Goal: Task Accomplishment & Management: Manage account settings

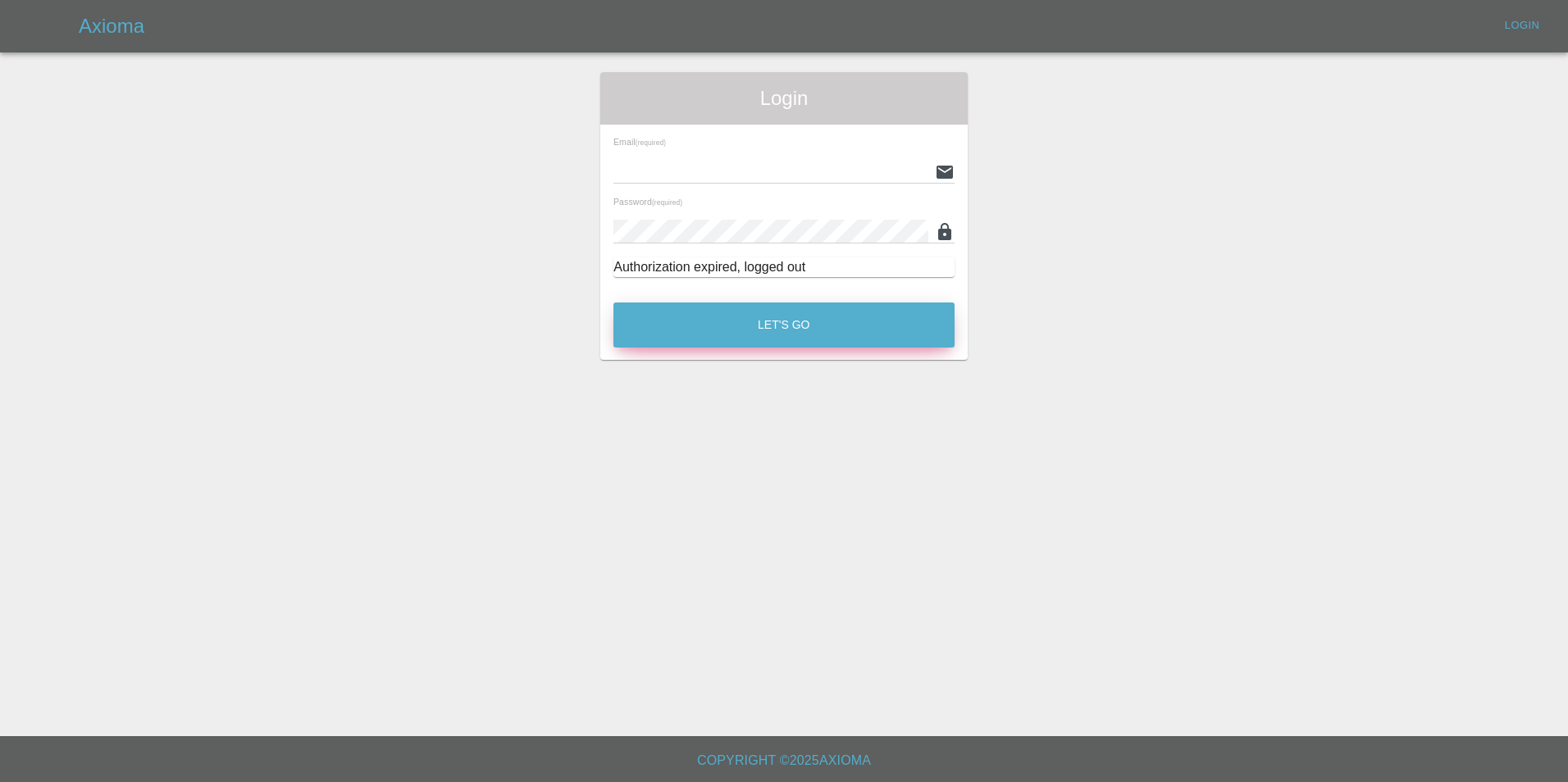
type input "[EMAIL_ADDRESS][DOMAIN_NAME]"
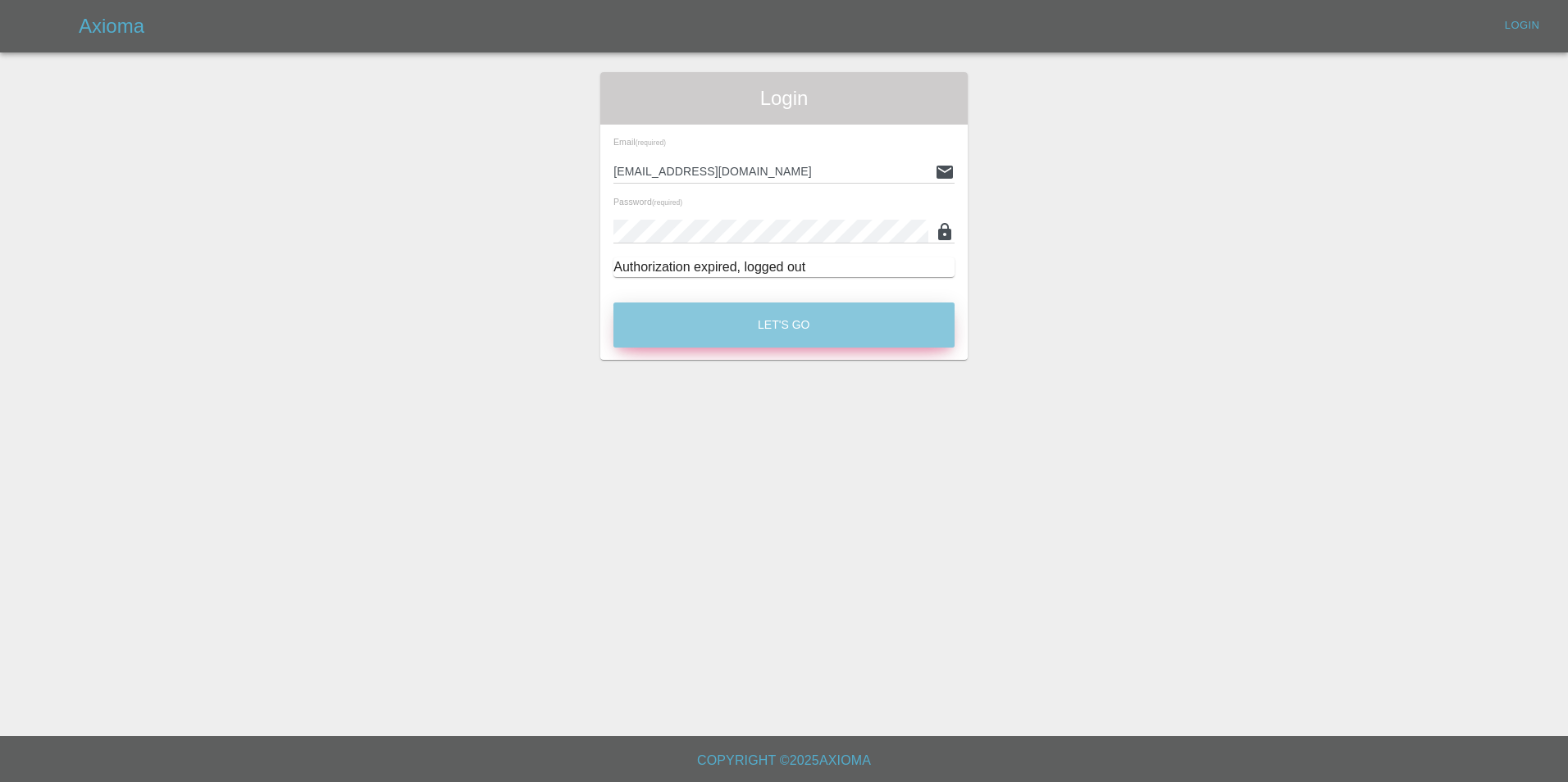
click at [821, 320] on button "Let's Go" at bounding box center [783, 325] width 341 height 45
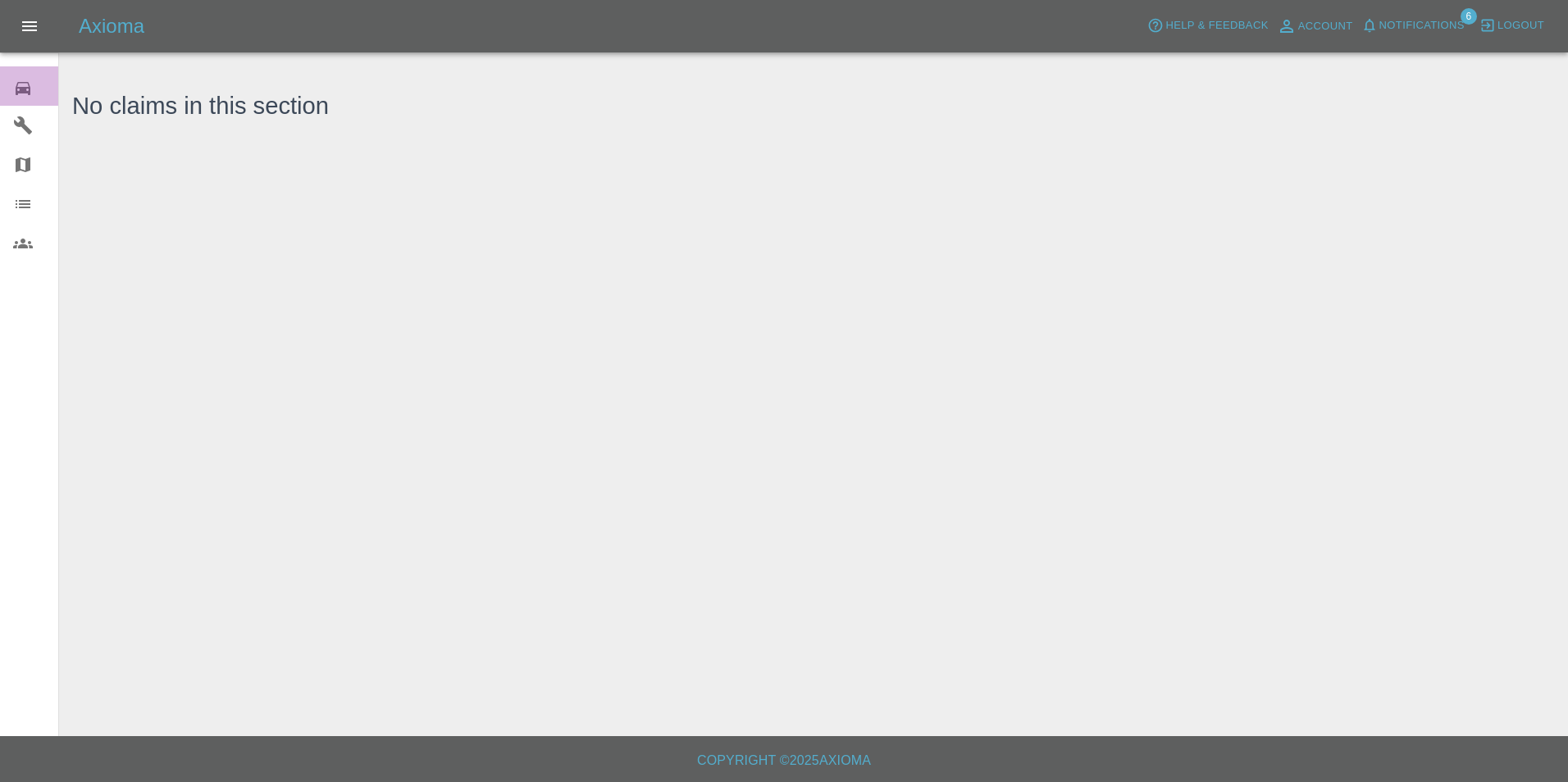
click at [31, 94] on icon at bounding box center [22, 89] width 20 height 20
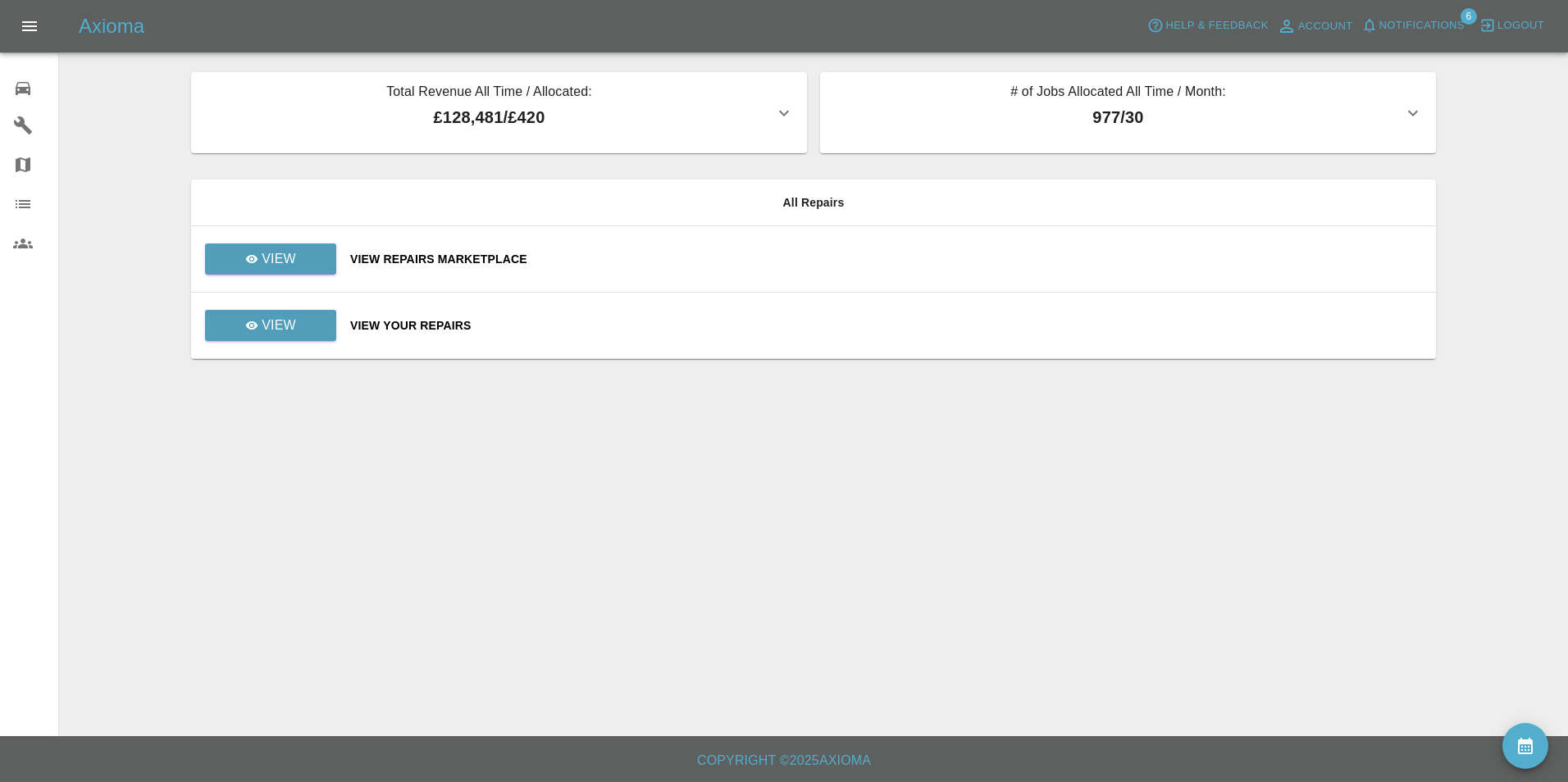
click at [436, 326] on div "View Your Repairs" at bounding box center [887, 325] width 1073 height 17
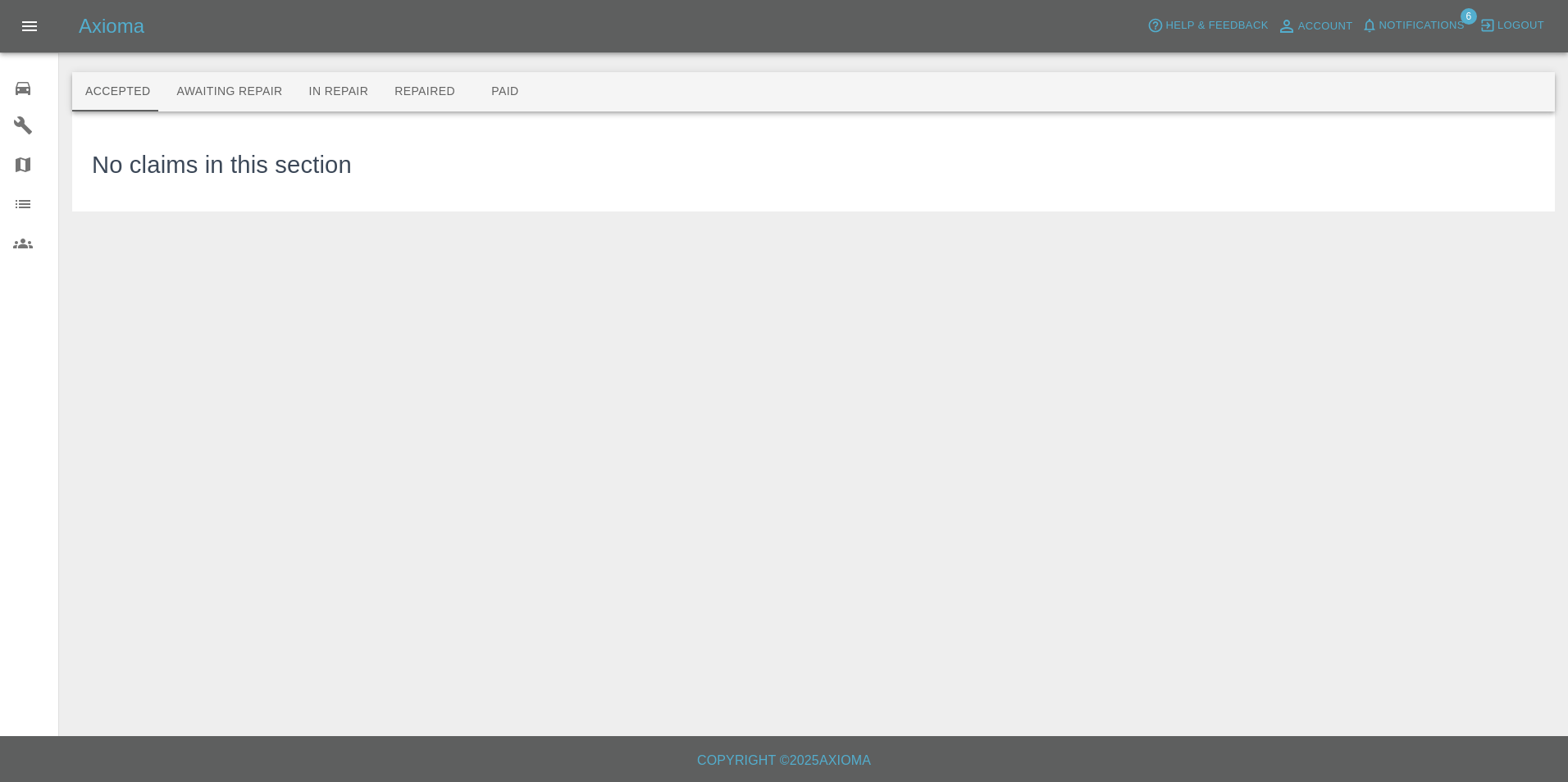
click at [1439, 26] on span "Notifications" at bounding box center [1422, 25] width 85 height 19
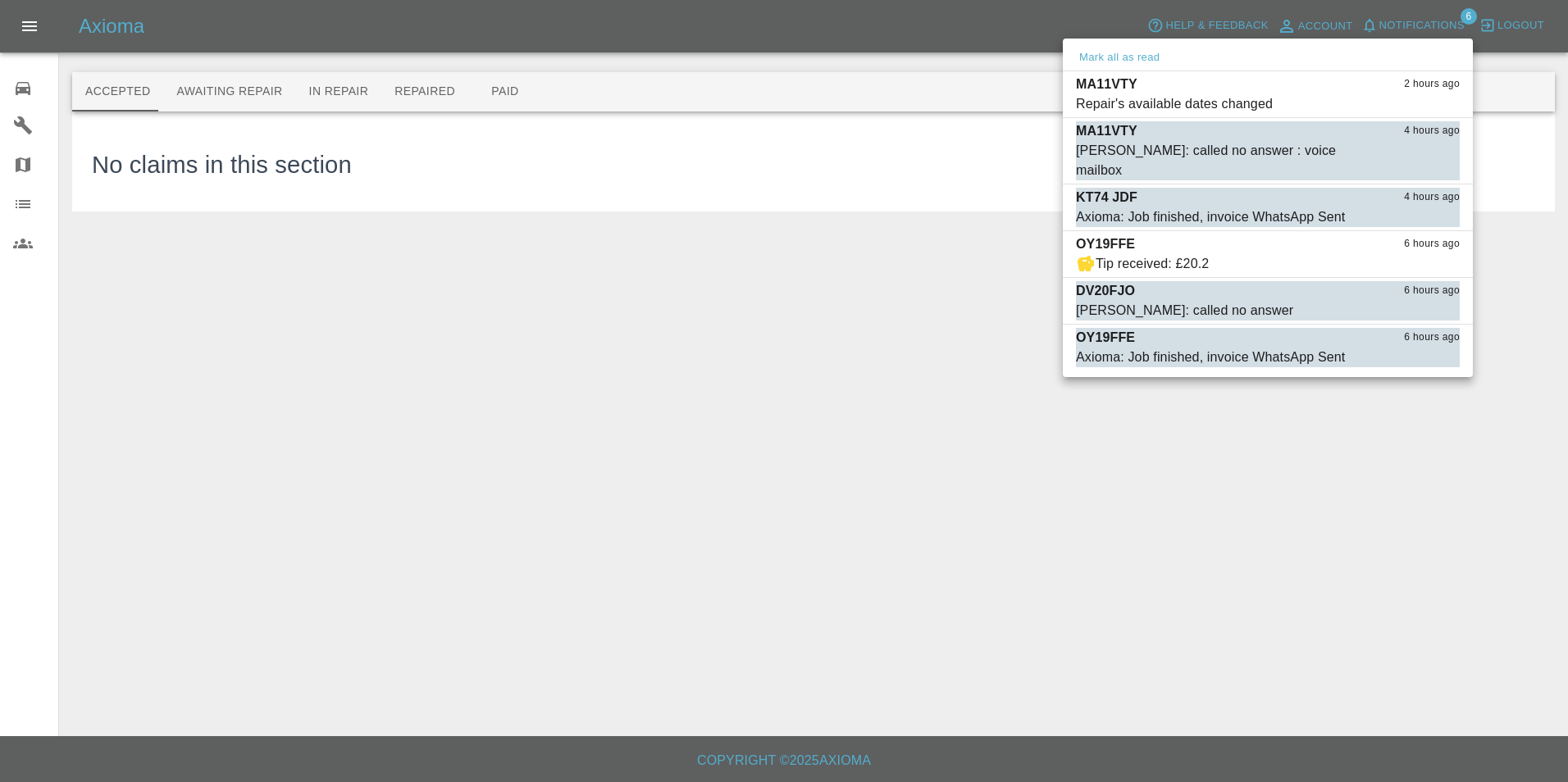
click at [823, 187] on div at bounding box center [784, 391] width 1568 height 782
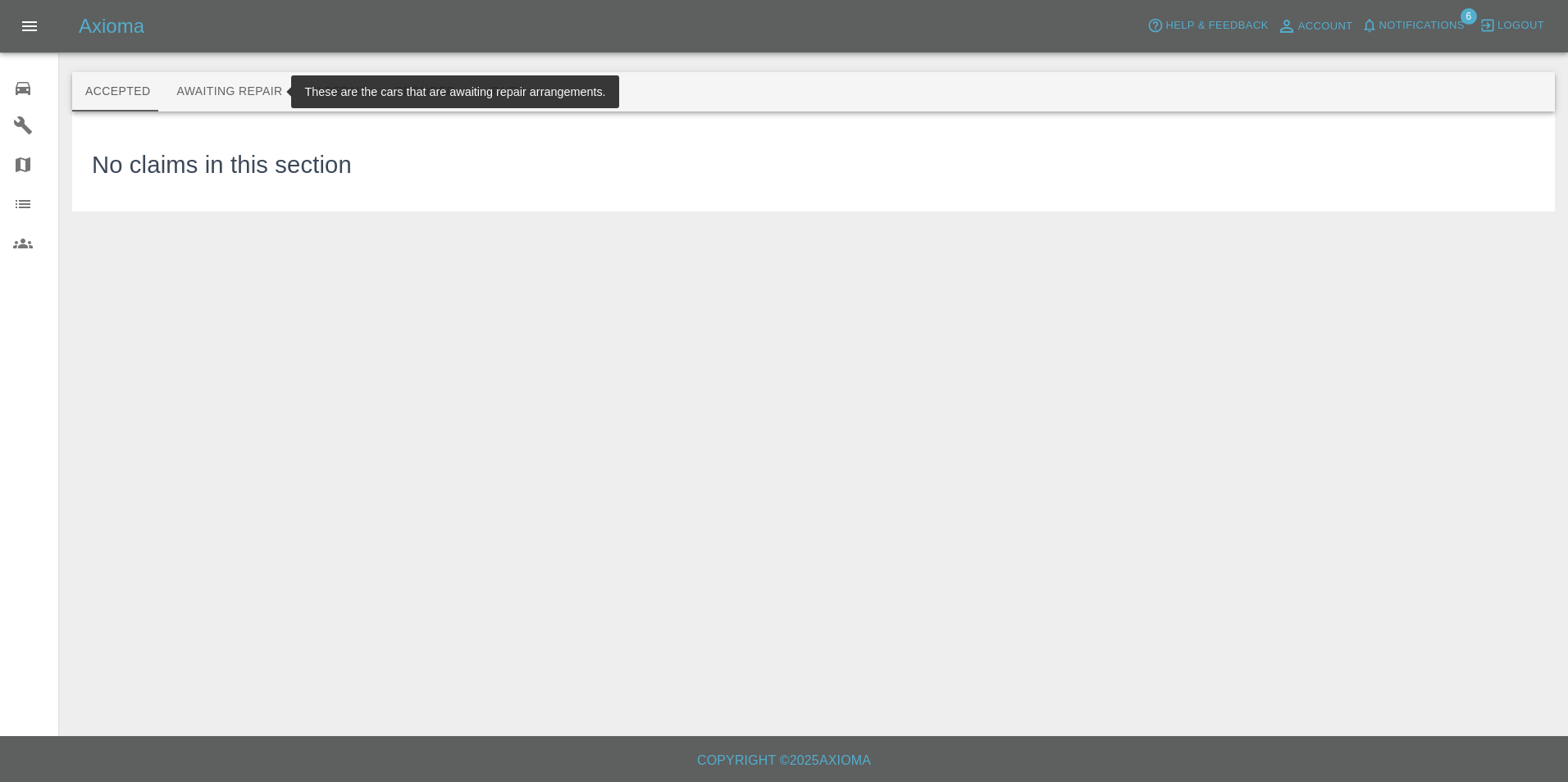
click at [230, 87] on button "Awaiting Repair" at bounding box center [228, 92] width 132 height 39
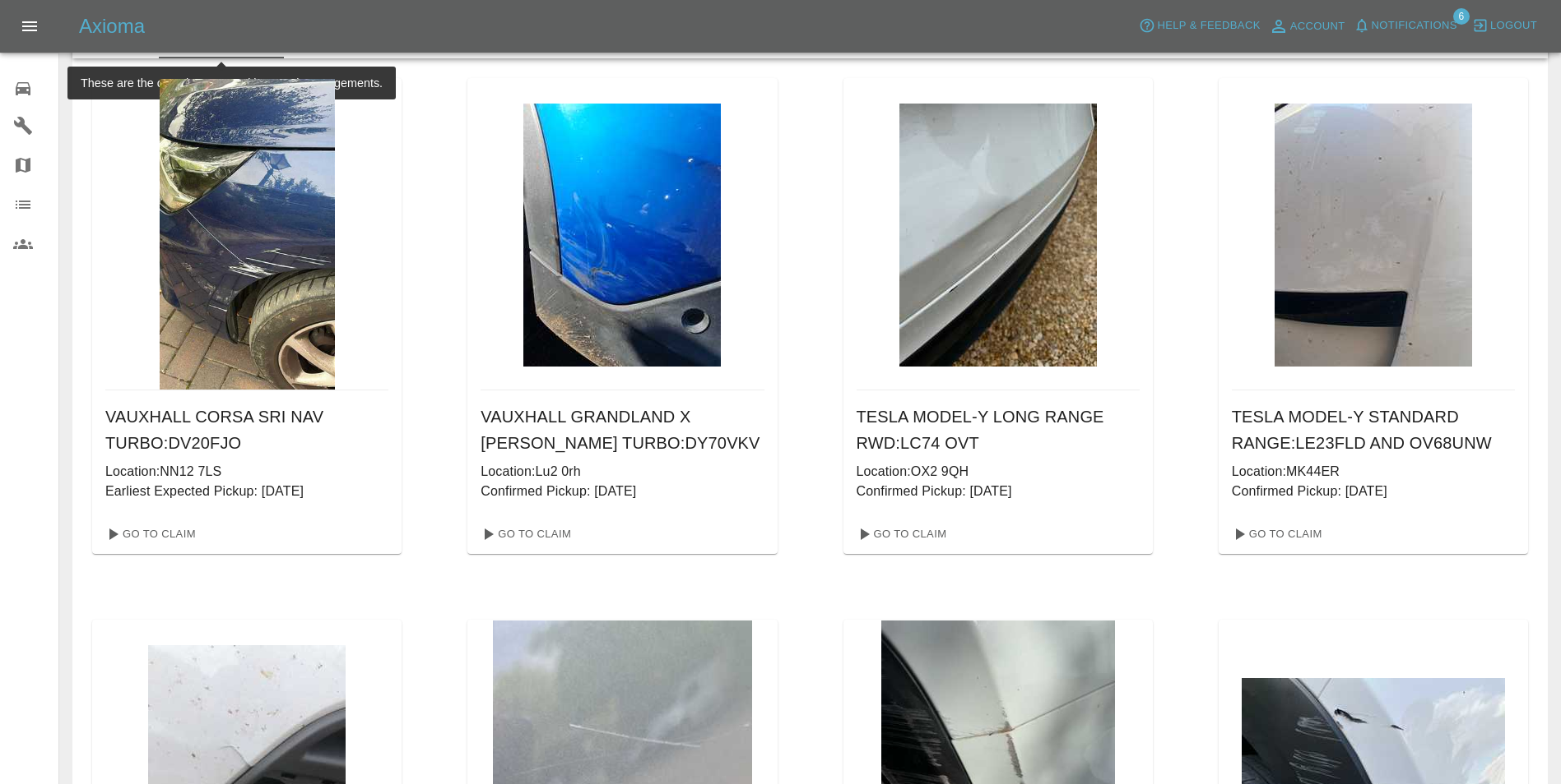
scroll to position [6, 0]
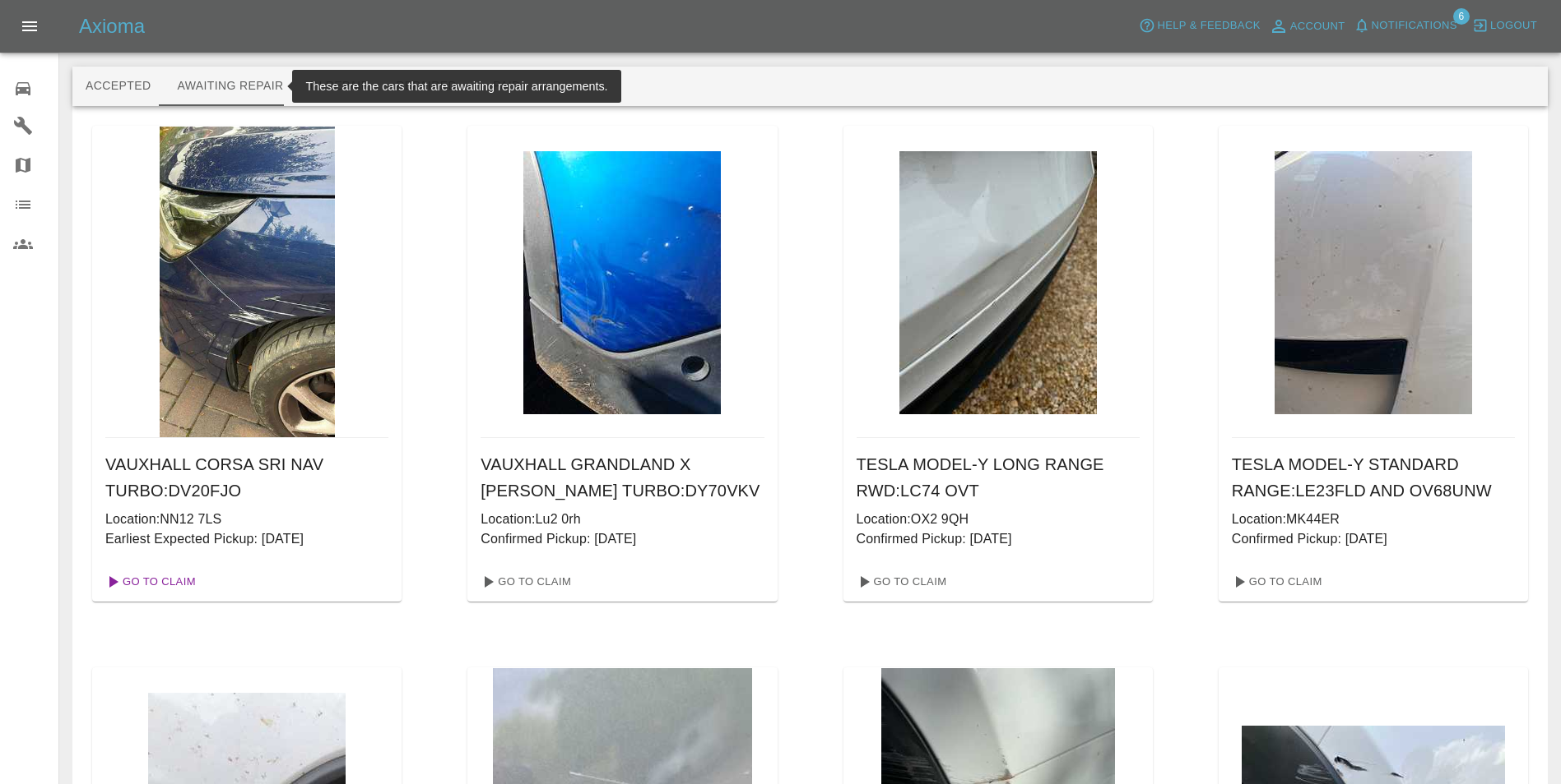
click at [179, 583] on link "Go To Claim" at bounding box center [149, 581] width 101 height 26
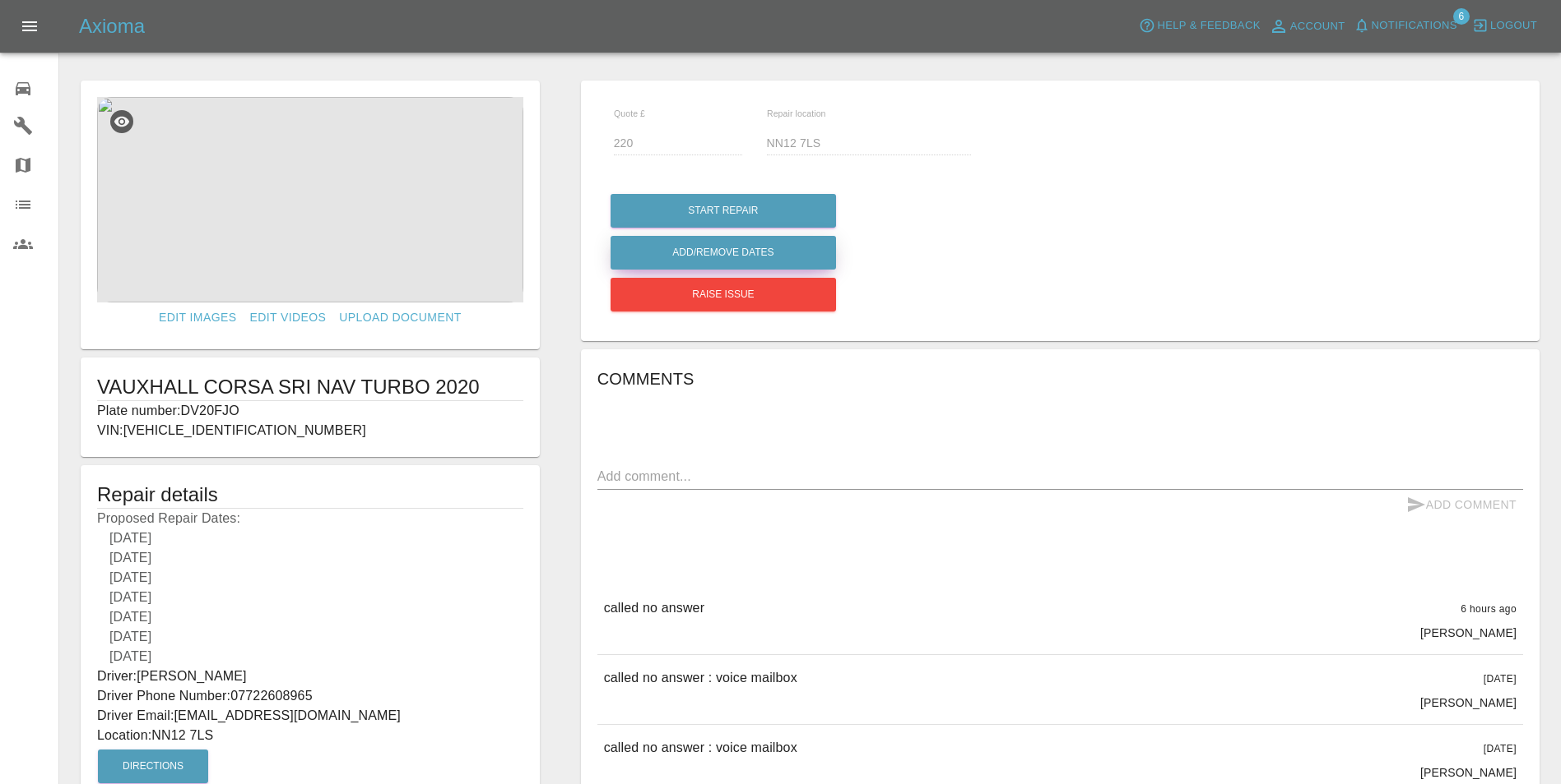
click at [733, 254] on button "Add/Remove Dates" at bounding box center [723, 253] width 225 height 33
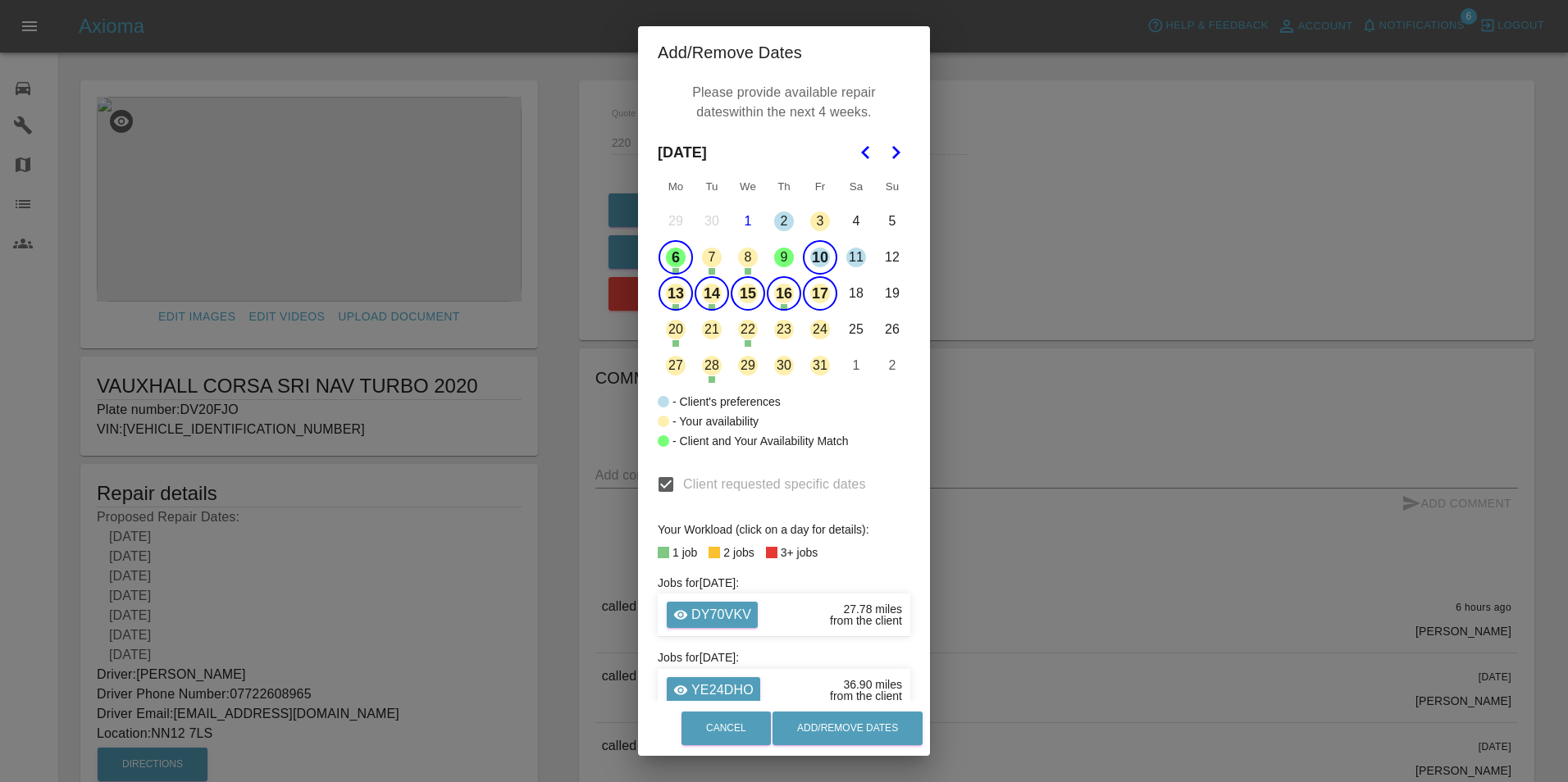
click at [672, 257] on button "6" at bounding box center [676, 257] width 34 height 34
click at [739, 292] on button "15" at bounding box center [748, 293] width 34 height 34
click at [736, 299] on button "15" at bounding box center [748, 293] width 34 height 34
drag, startPoint x: 736, startPoint y: 299, endPoint x: 697, endPoint y: 294, distance: 39.3
click at [697, 294] on button "14" at bounding box center [712, 293] width 34 height 34
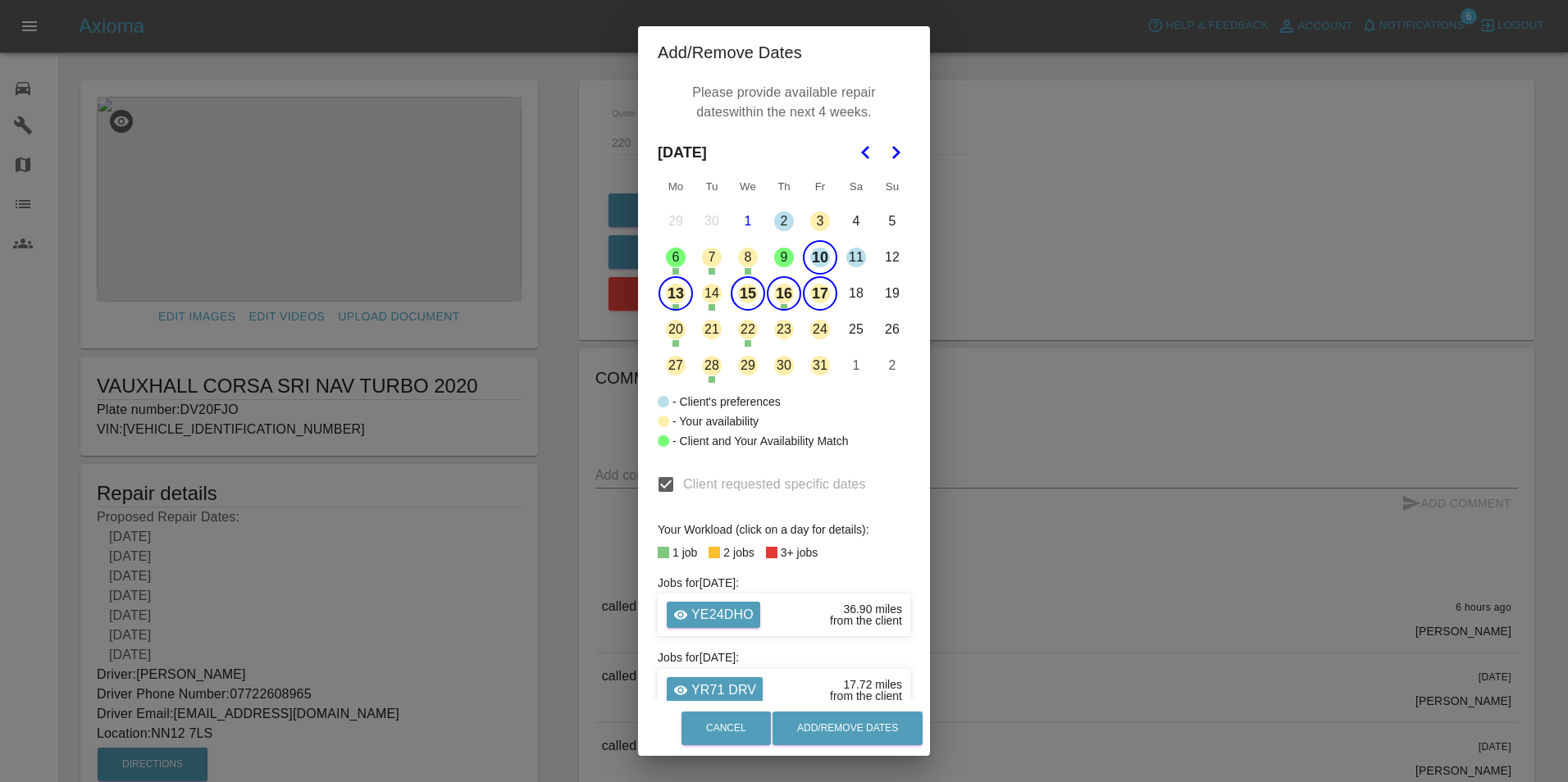
click at [677, 292] on button "13" at bounding box center [676, 293] width 34 height 34
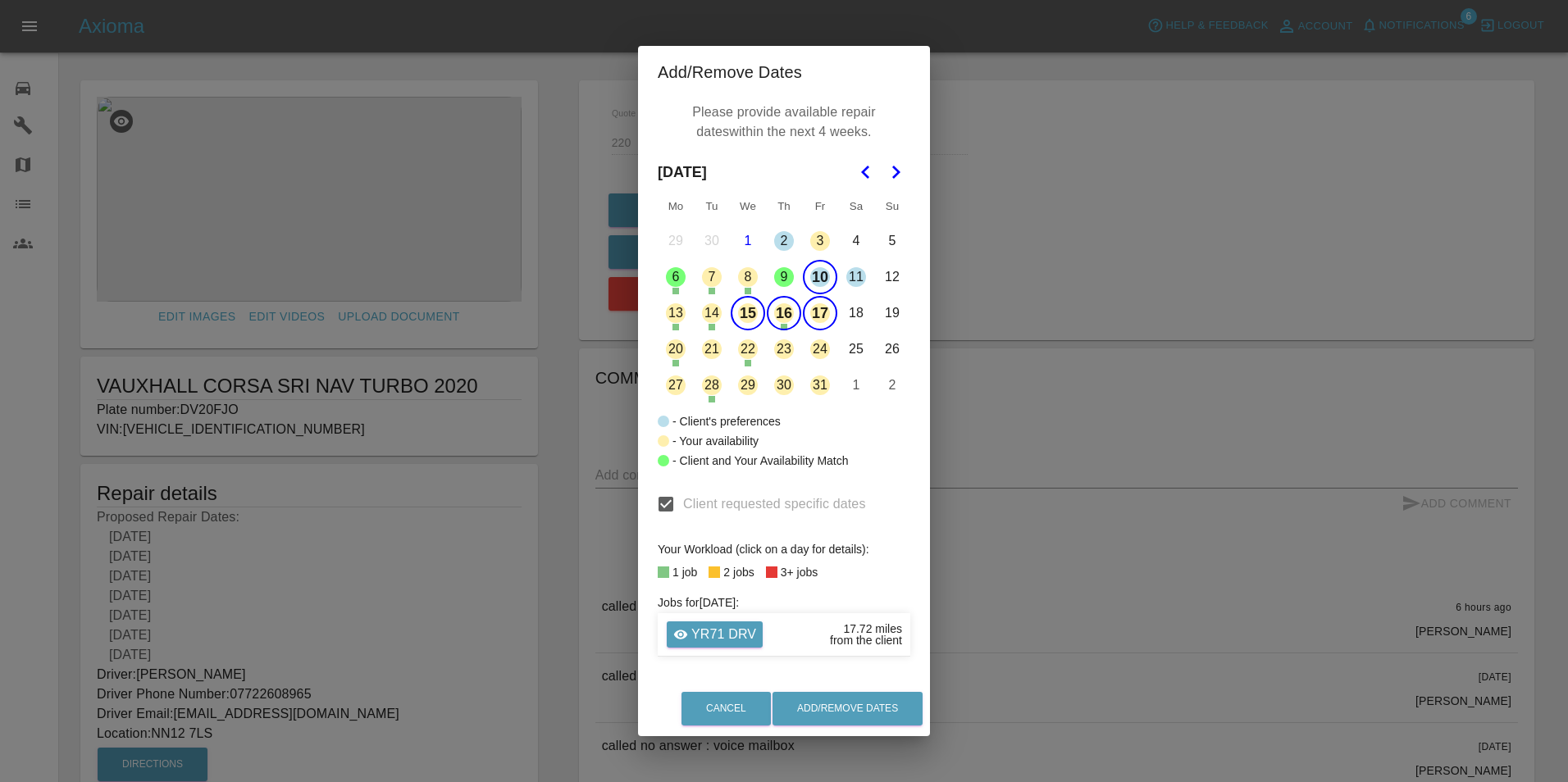
click at [785, 310] on button "16" at bounding box center [783, 312] width 34 height 34
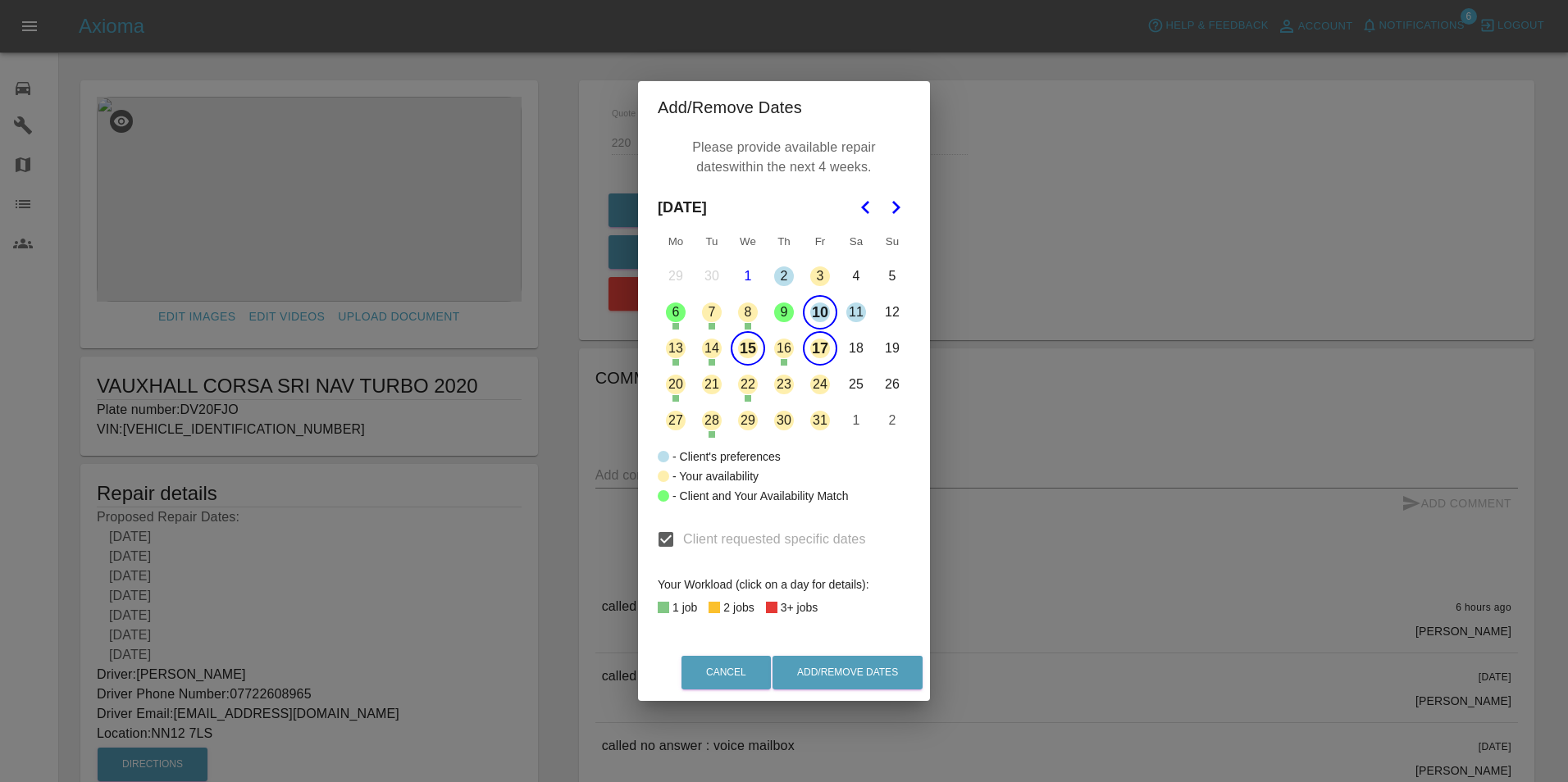
click at [819, 320] on button "10" at bounding box center [819, 311] width 34 height 34
click at [864, 677] on button "Add/Remove Dates" at bounding box center [847, 673] width 150 height 33
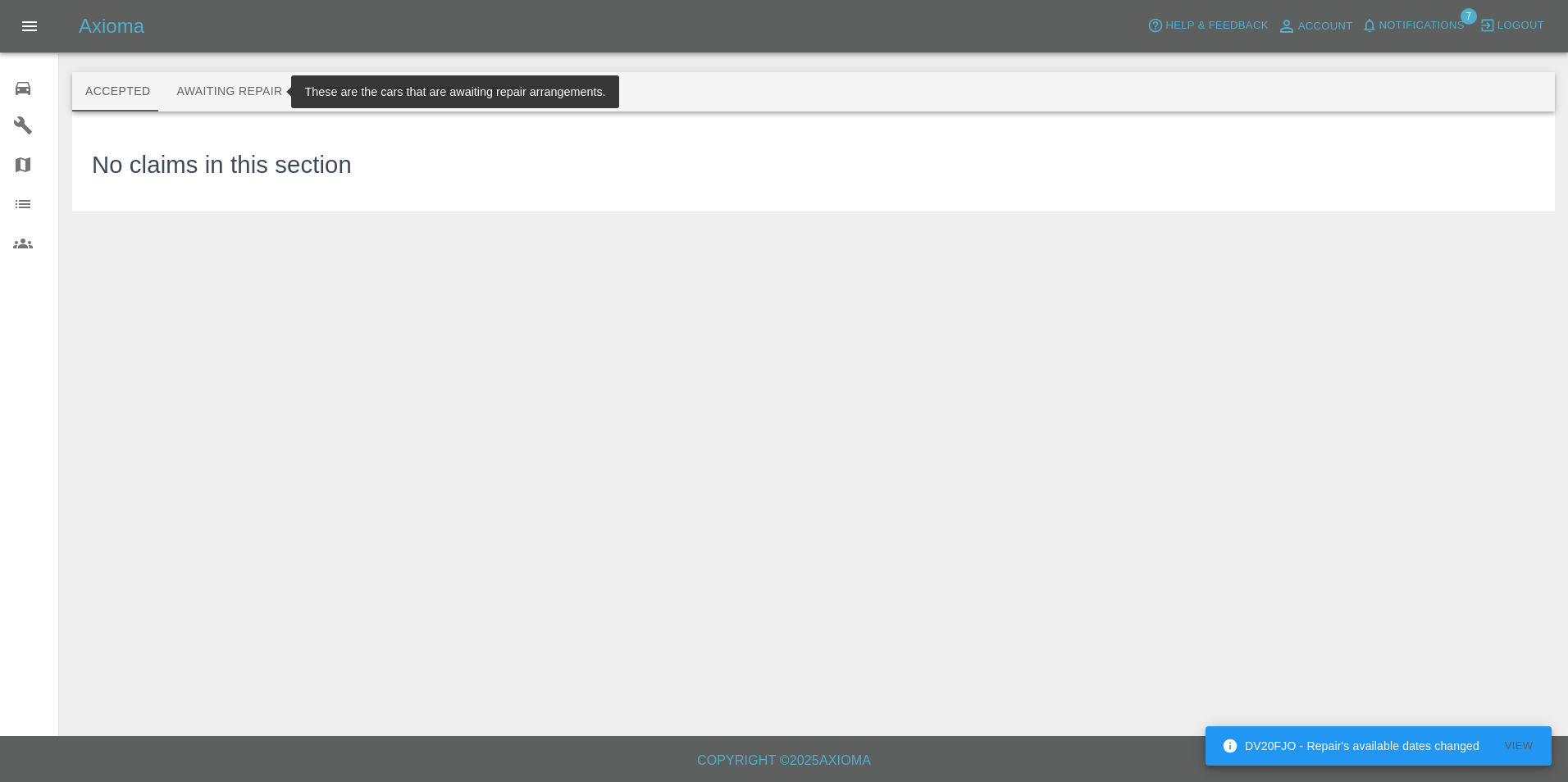
click at [221, 89] on button "Awaiting Repair" at bounding box center [228, 92] width 132 height 39
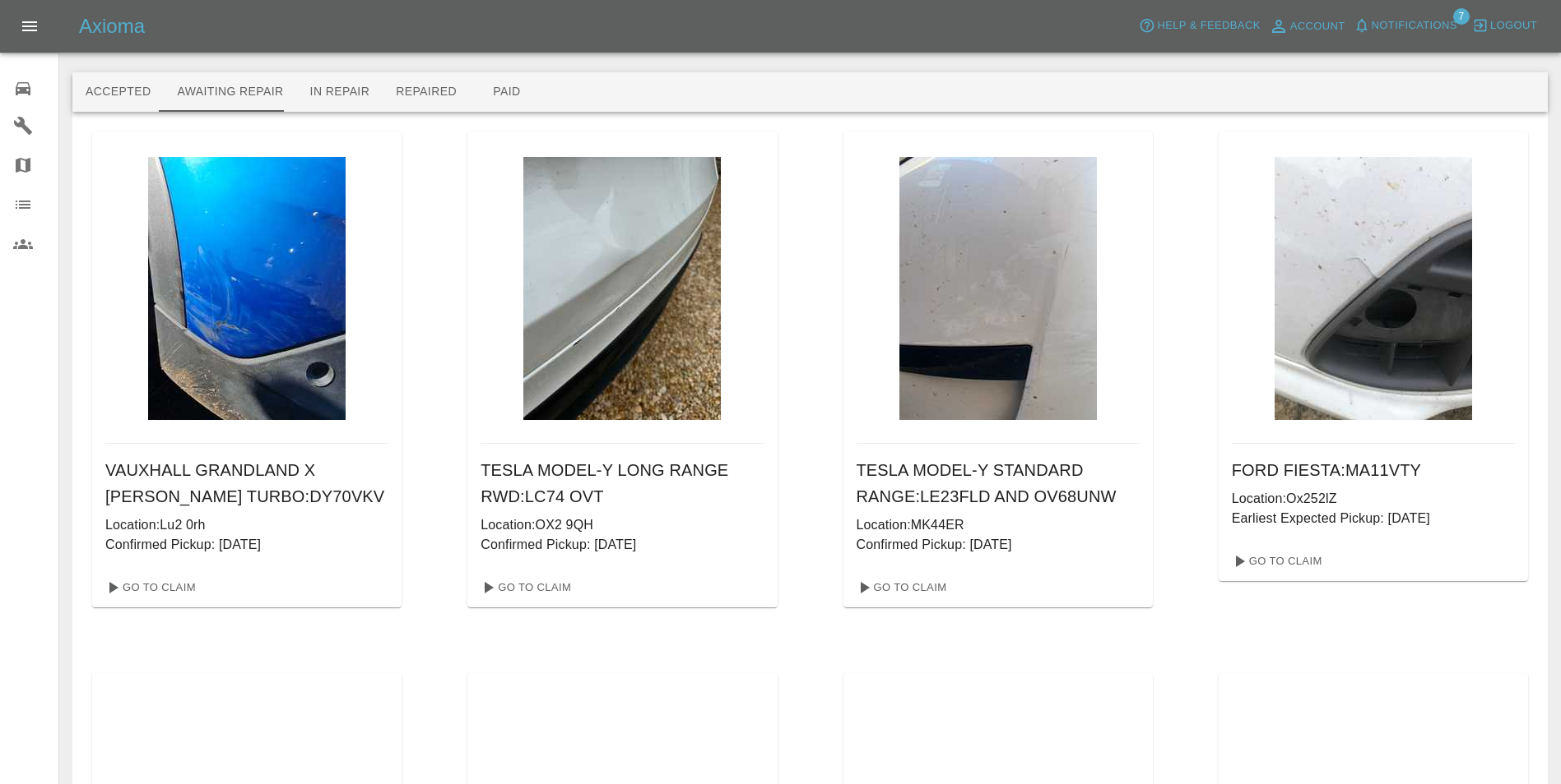
click at [33, 91] on div "0" at bounding box center [35, 86] width 46 height 23
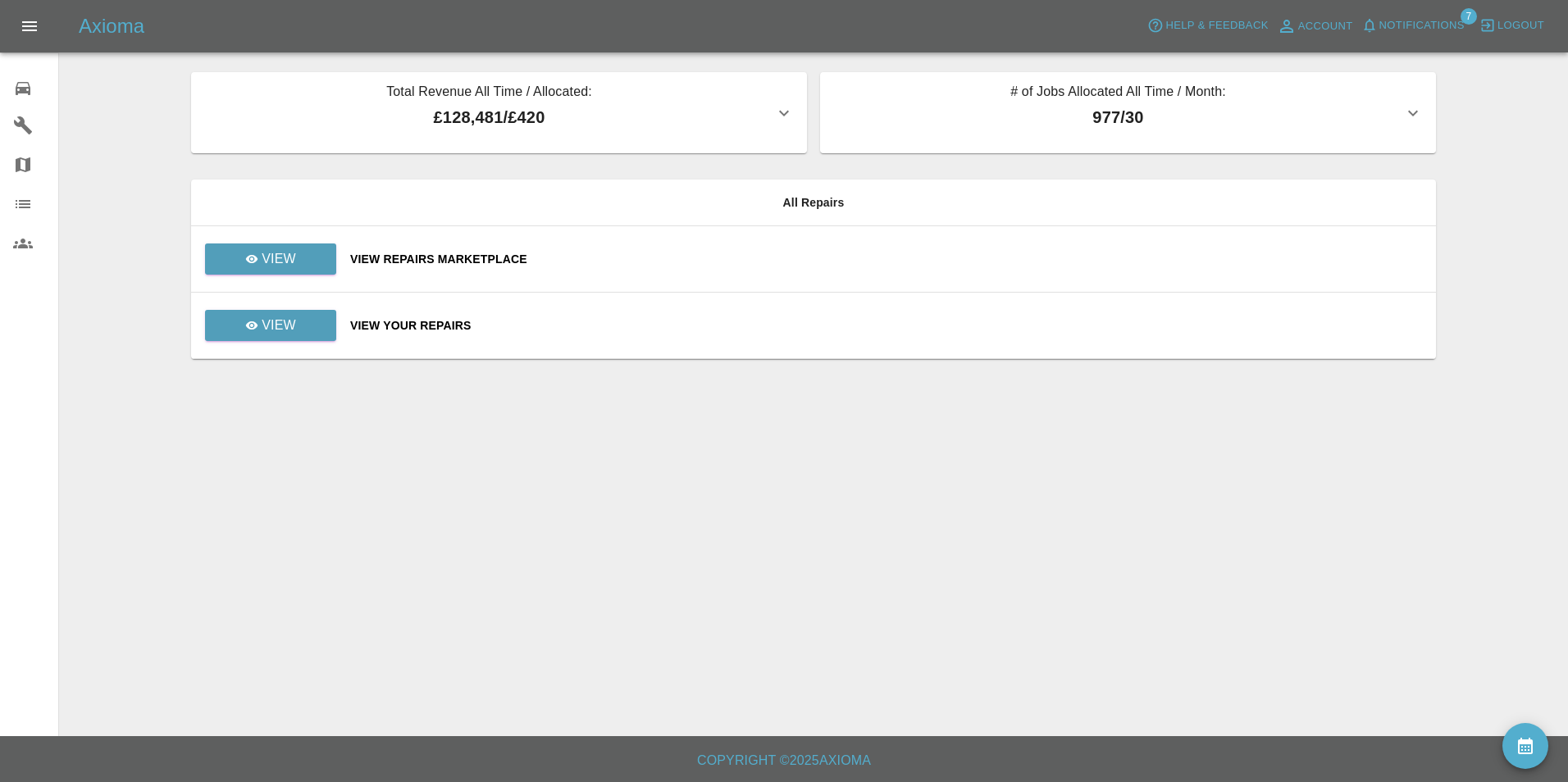
click at [470, 252] on div "View Repairs Marketplace" at bounding box center [887, 259] width 1073 height 17
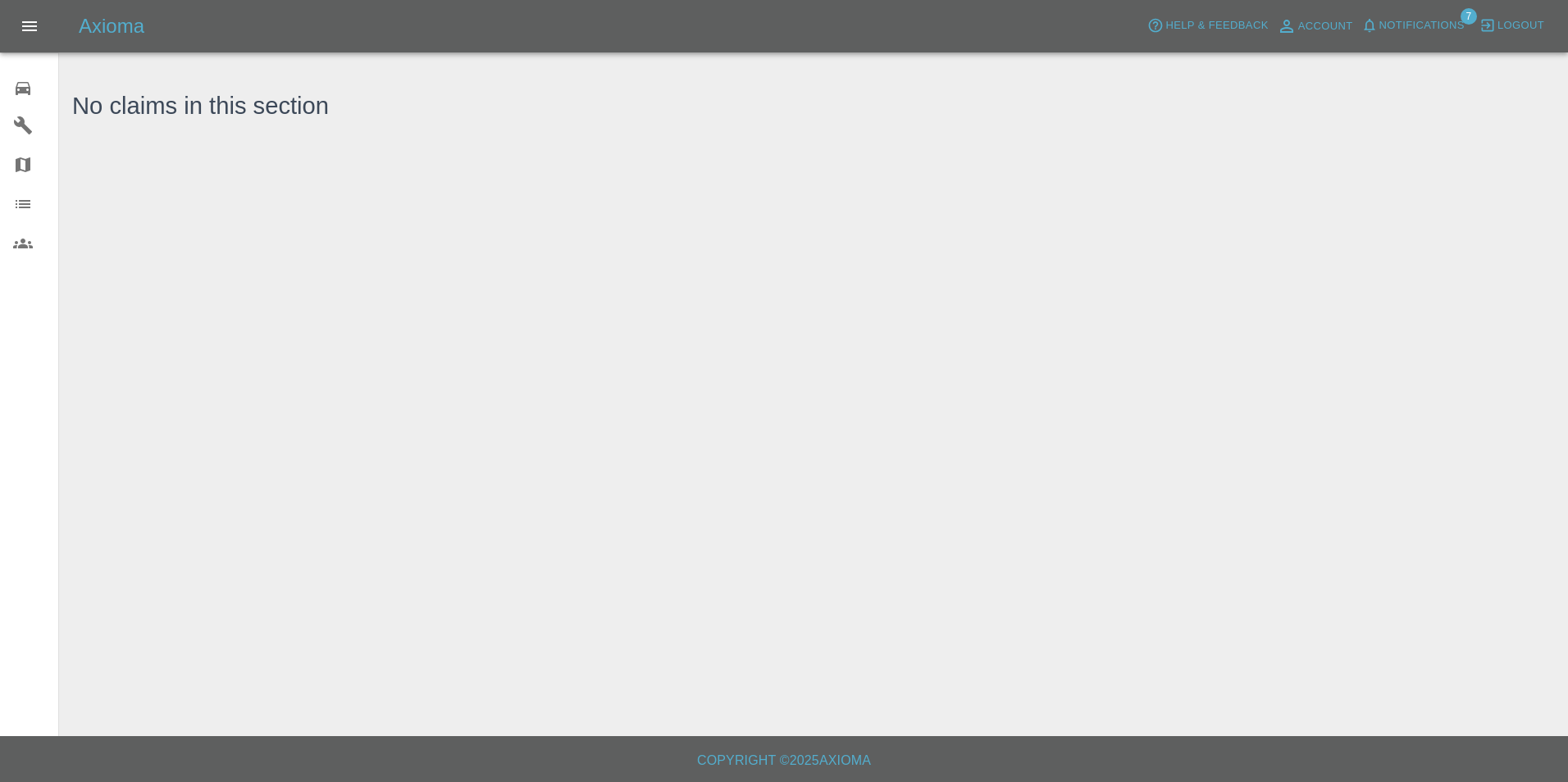
click at [13, 77] on div "0" at bounding box center [35, 86] width 46 height 23
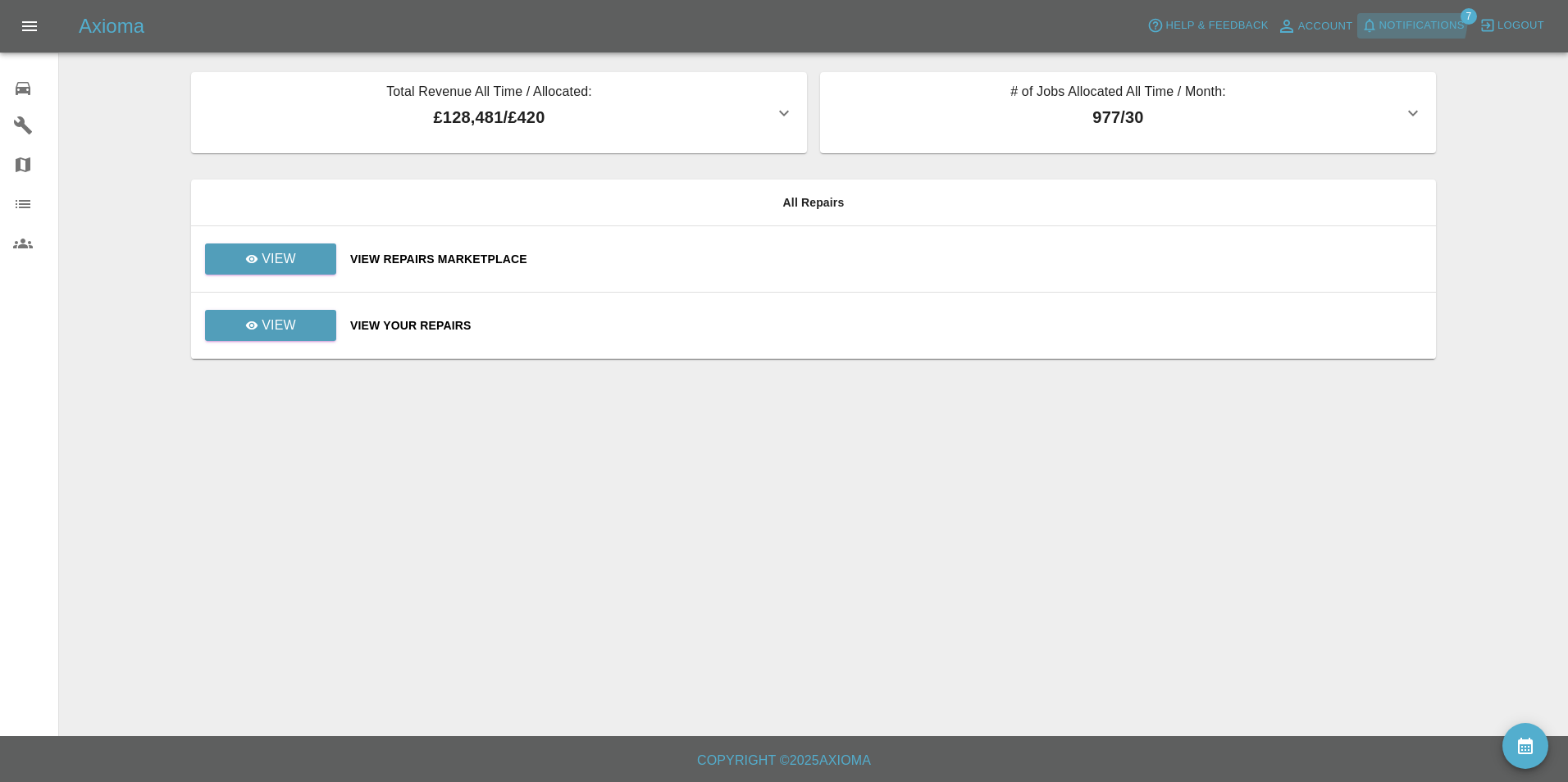
click at [1396, 17] on span "Notifications" at bounding box center [1422, 25] width 85 height 19
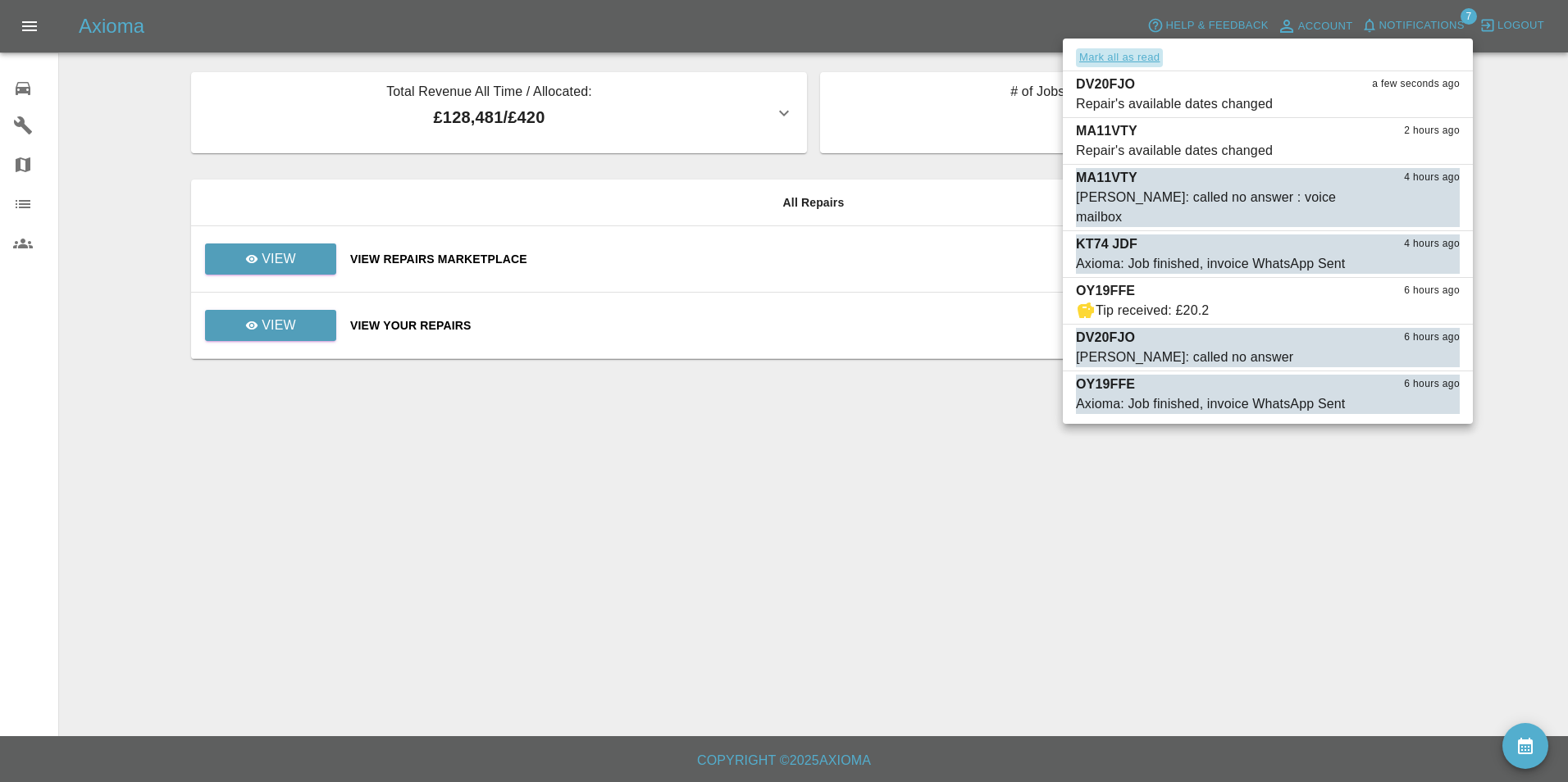
click at [1121, 51] on button "Mark all as read" at bounding box center [1119, 58] width 87 height 19
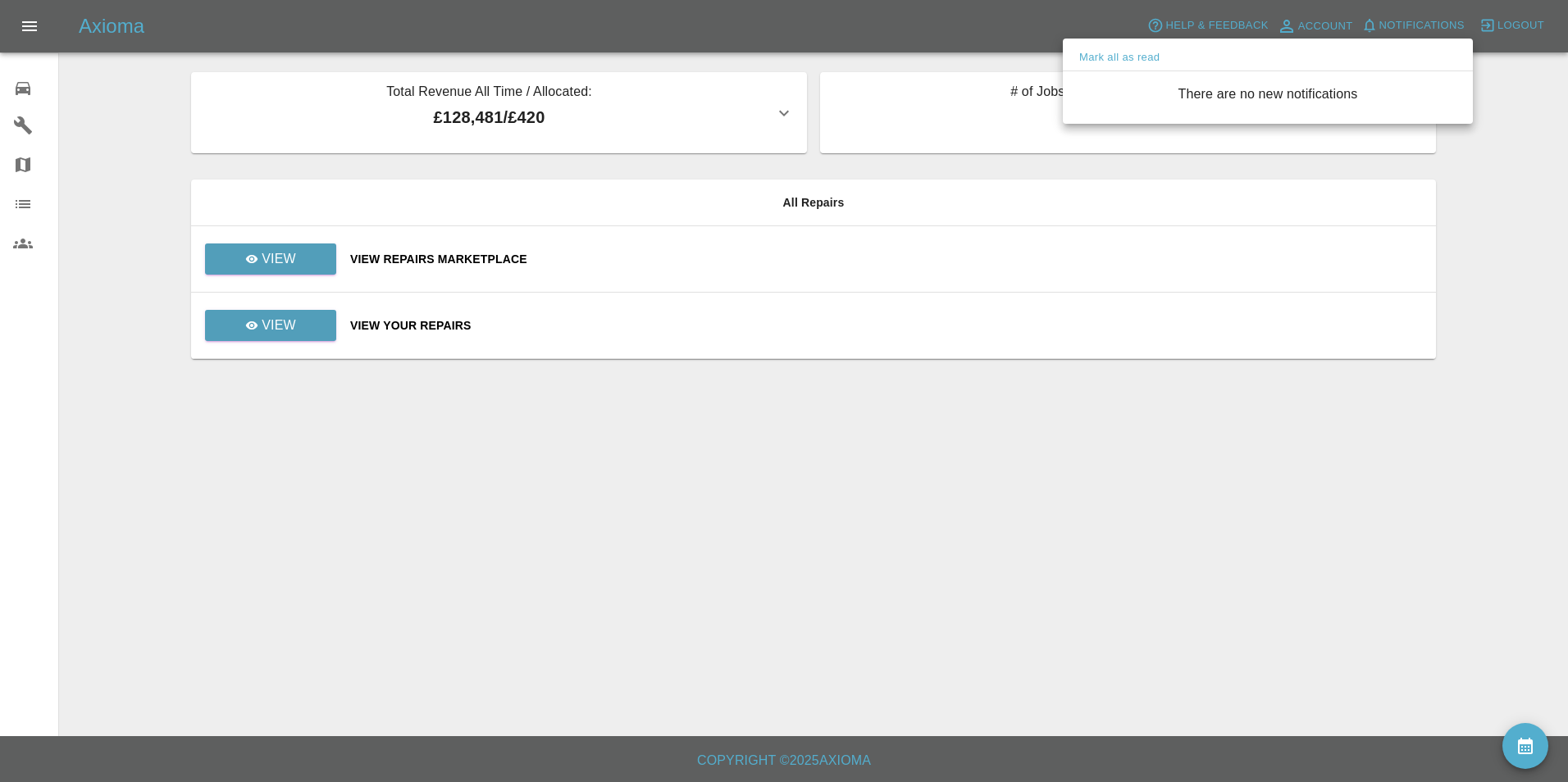
click at [23, 79] on div at bounding box center [784, 391] width 1568 height 782
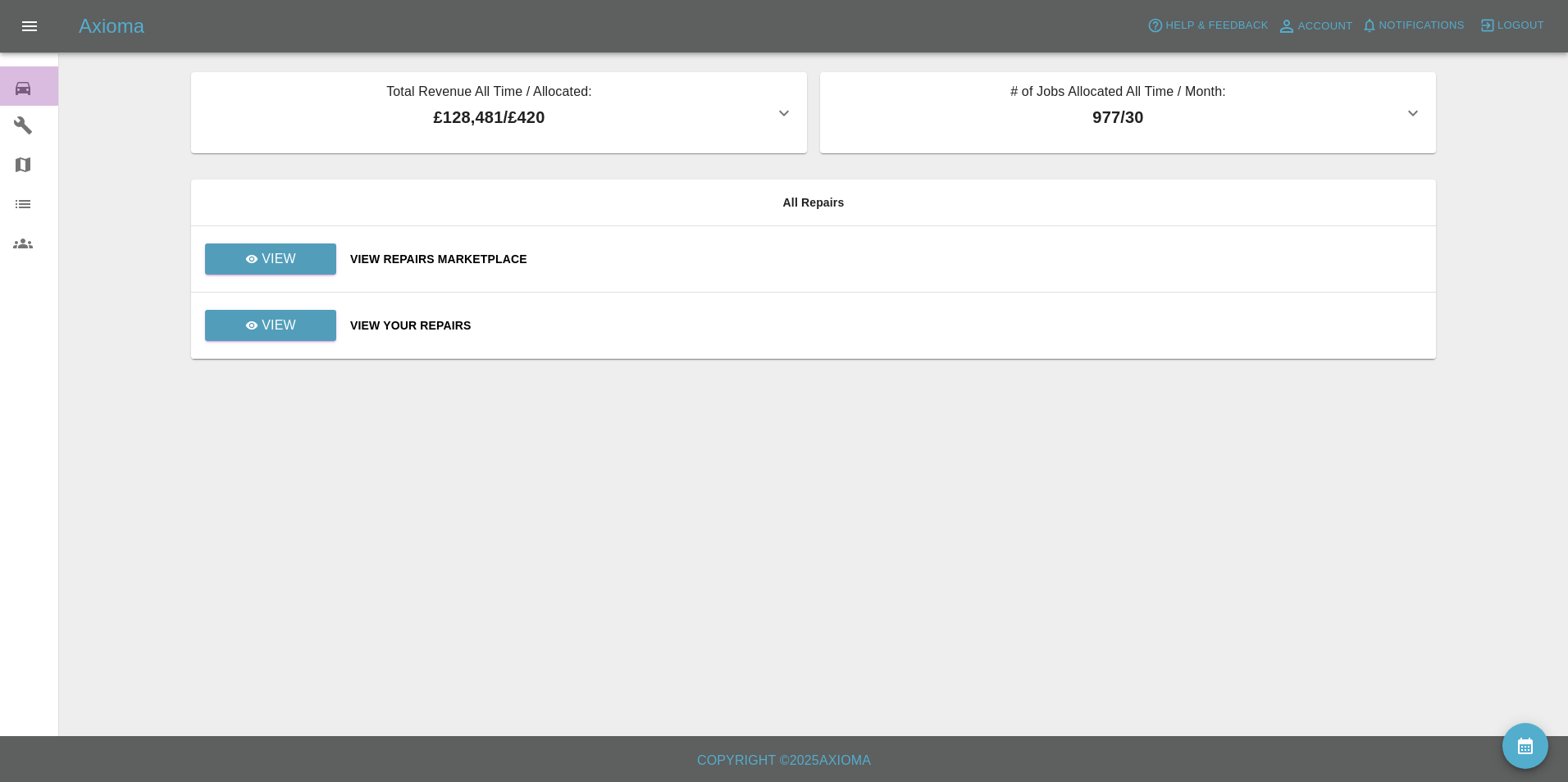
click at [25, 91] on icon at bounding box center [22, 88] width 15 height 13
click at [394, 319] on div "View Your Repairs" at bounding box center [887, 325] width 1073 height 17
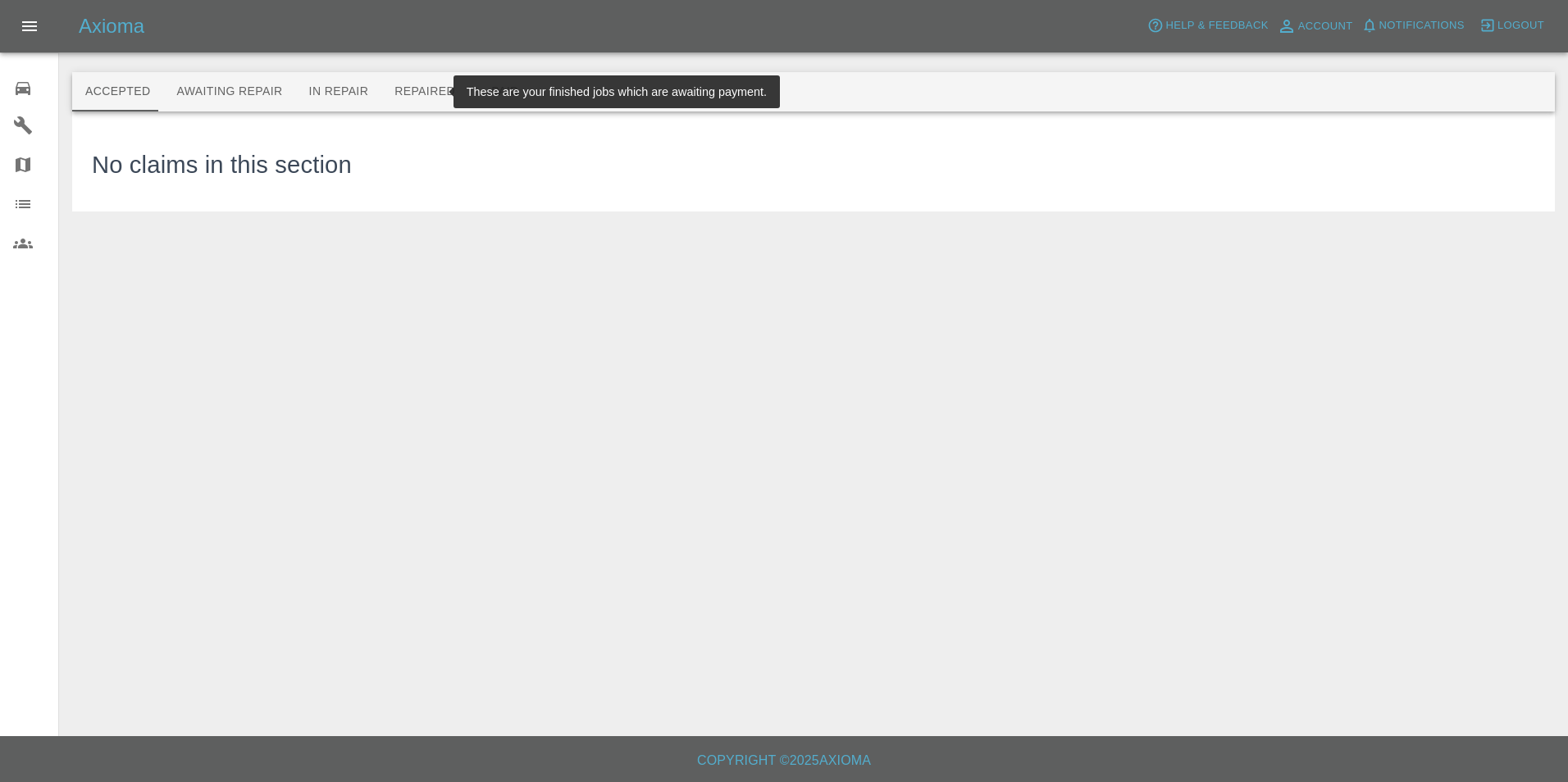
click at [406, 95] on button "Repaired" at bounding box center [425, 92] width 87 height 39
click at [472, 96] on button "Paid" at bounding box center [506, 92] width 74 height 39
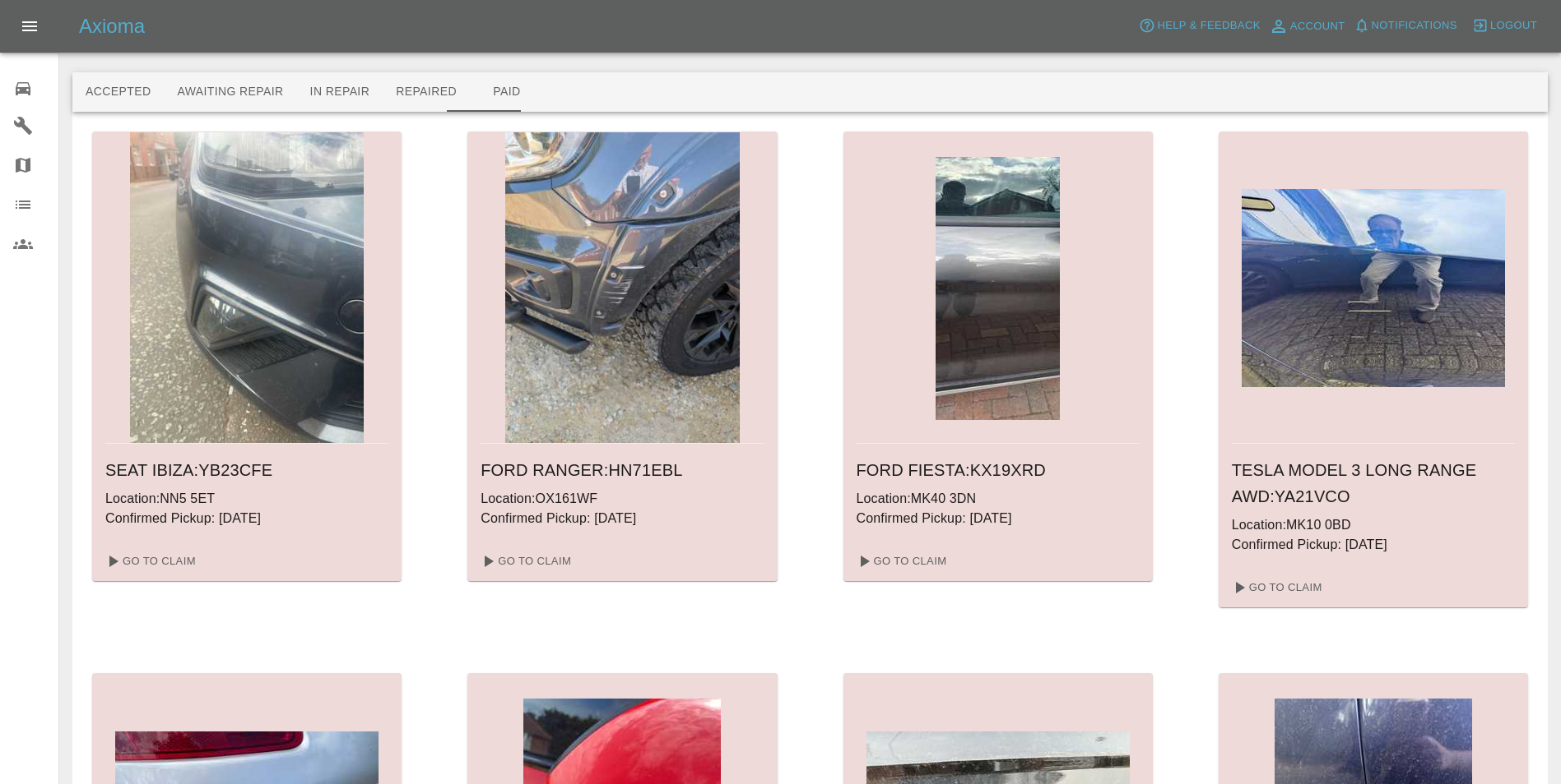
click at [1400, 24] on span "Notifications" at bounding box center [1413, 25] width 85 height 19
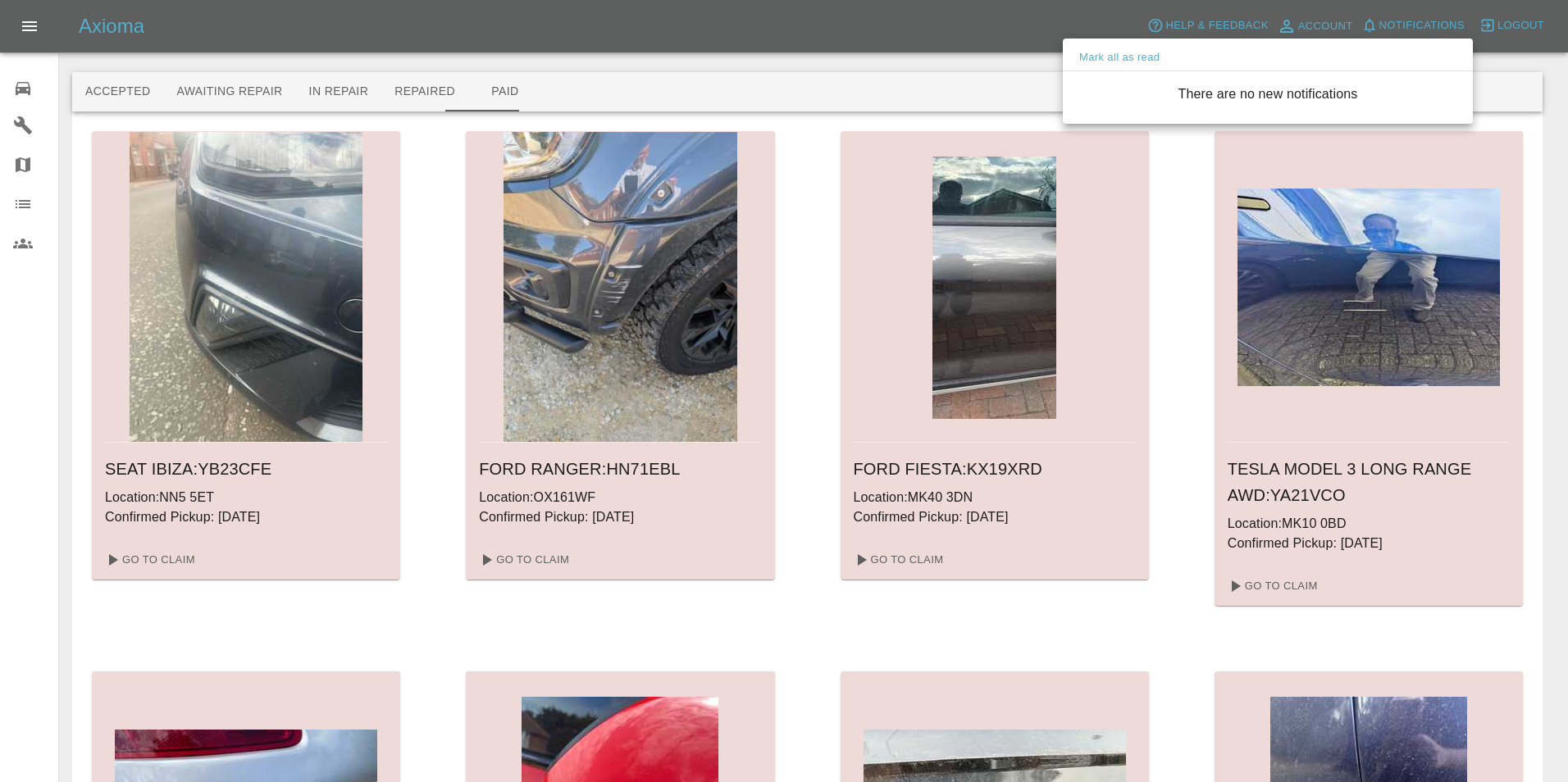
click at [114, 95] on div at bounding box center [784, 391] width 1568 height 782
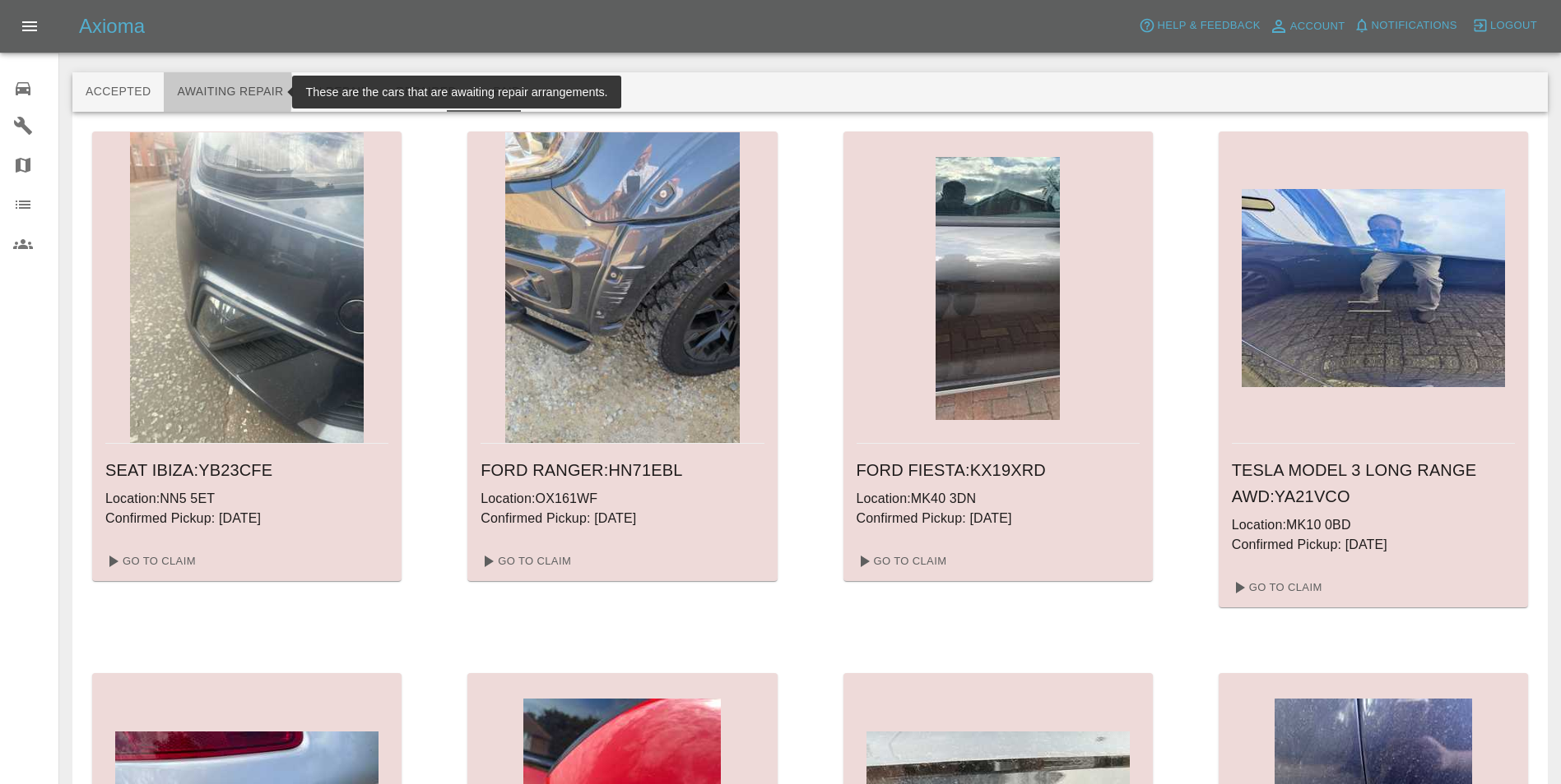
click at [183, 90] on button "Awaiting Repair" at bounding box center [229, 92] width 132 height 39
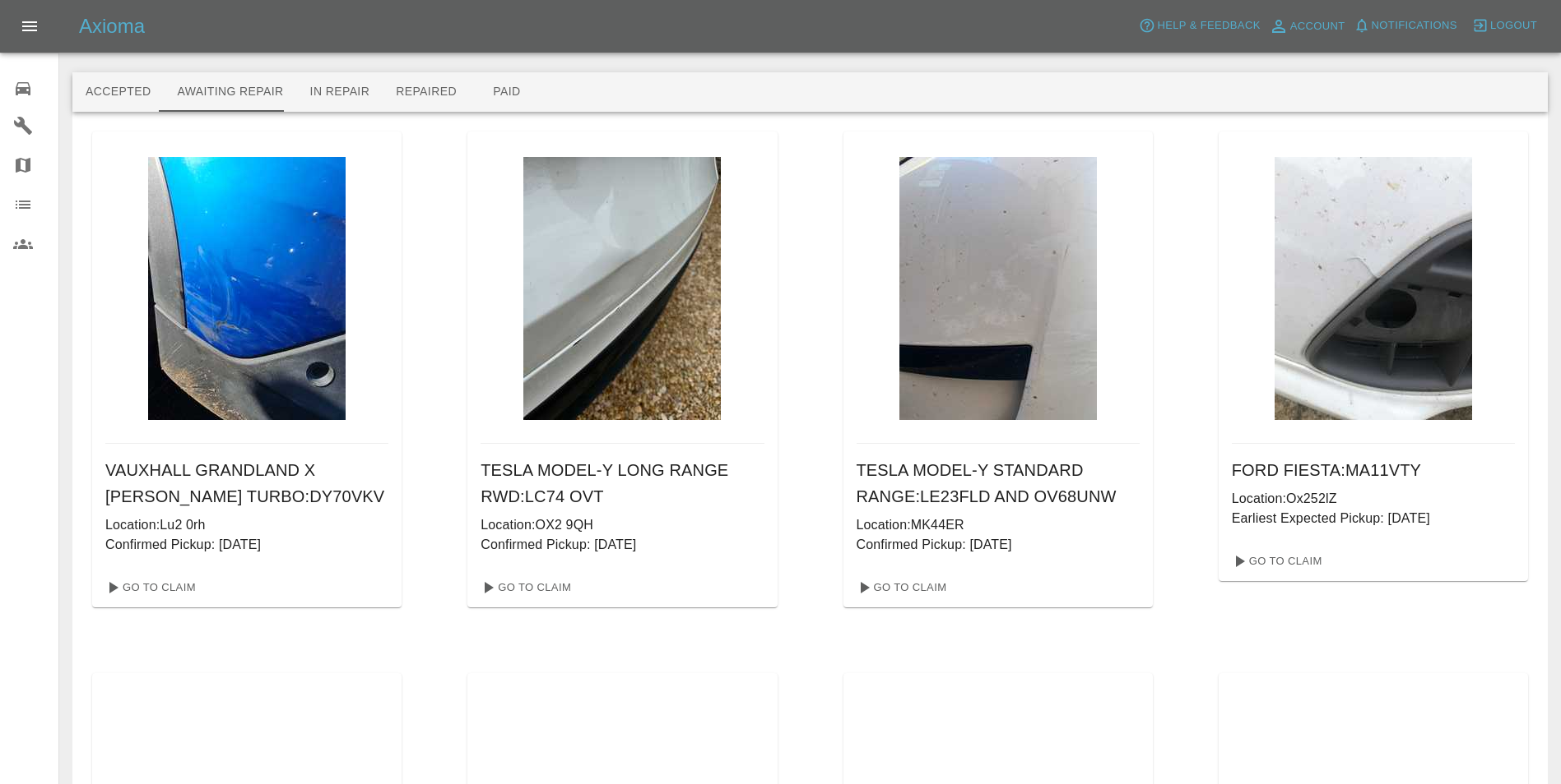
click at [250, 289] on img at bounding box center [247, 288] width 198 height 263
click at [167, 585] on link "Go To Claim" at bounding box center [149, 587] width 101 height 26
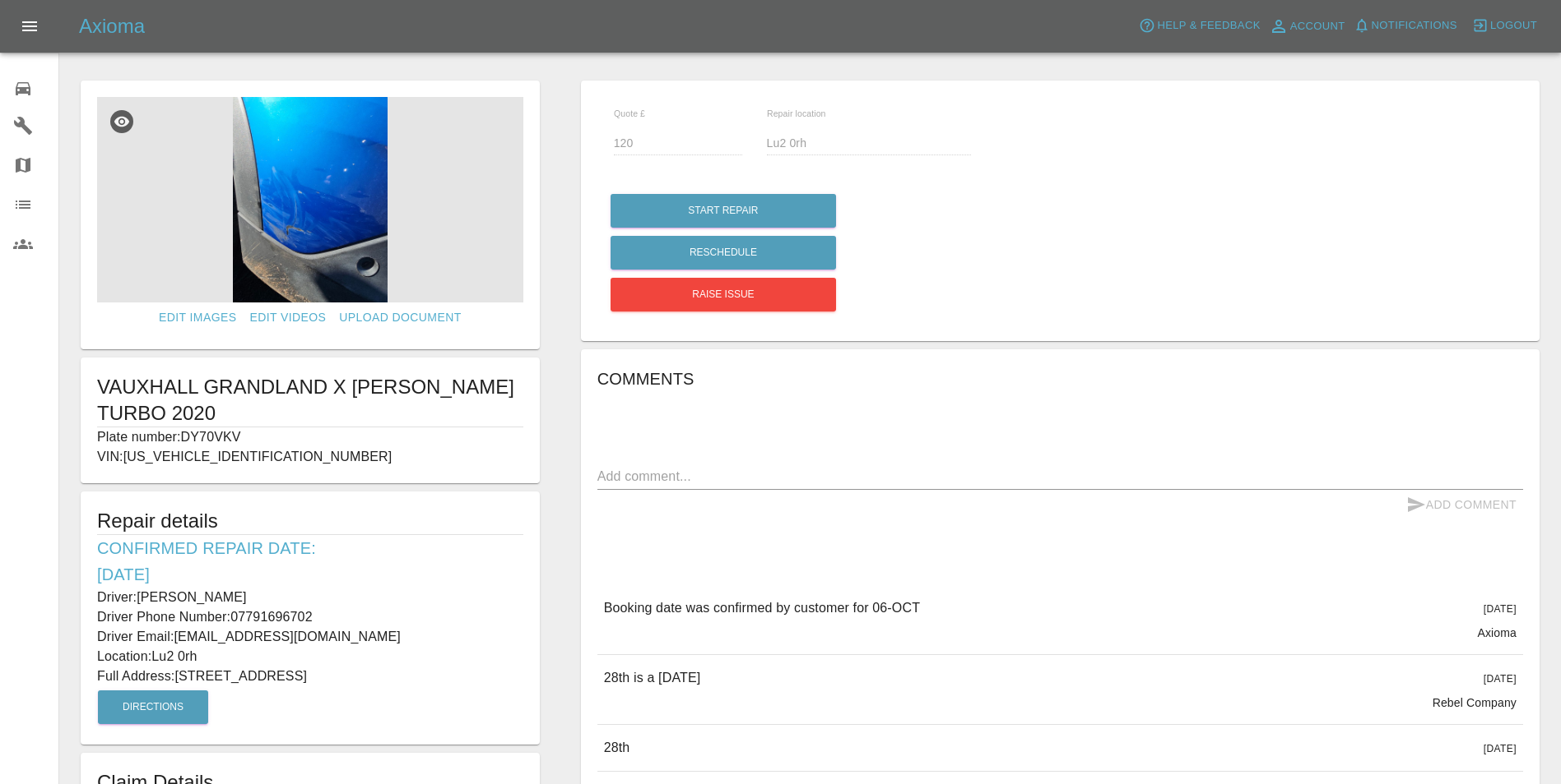
click at [262, 203] on img at bounding box center [309, 200] width 426 height 206
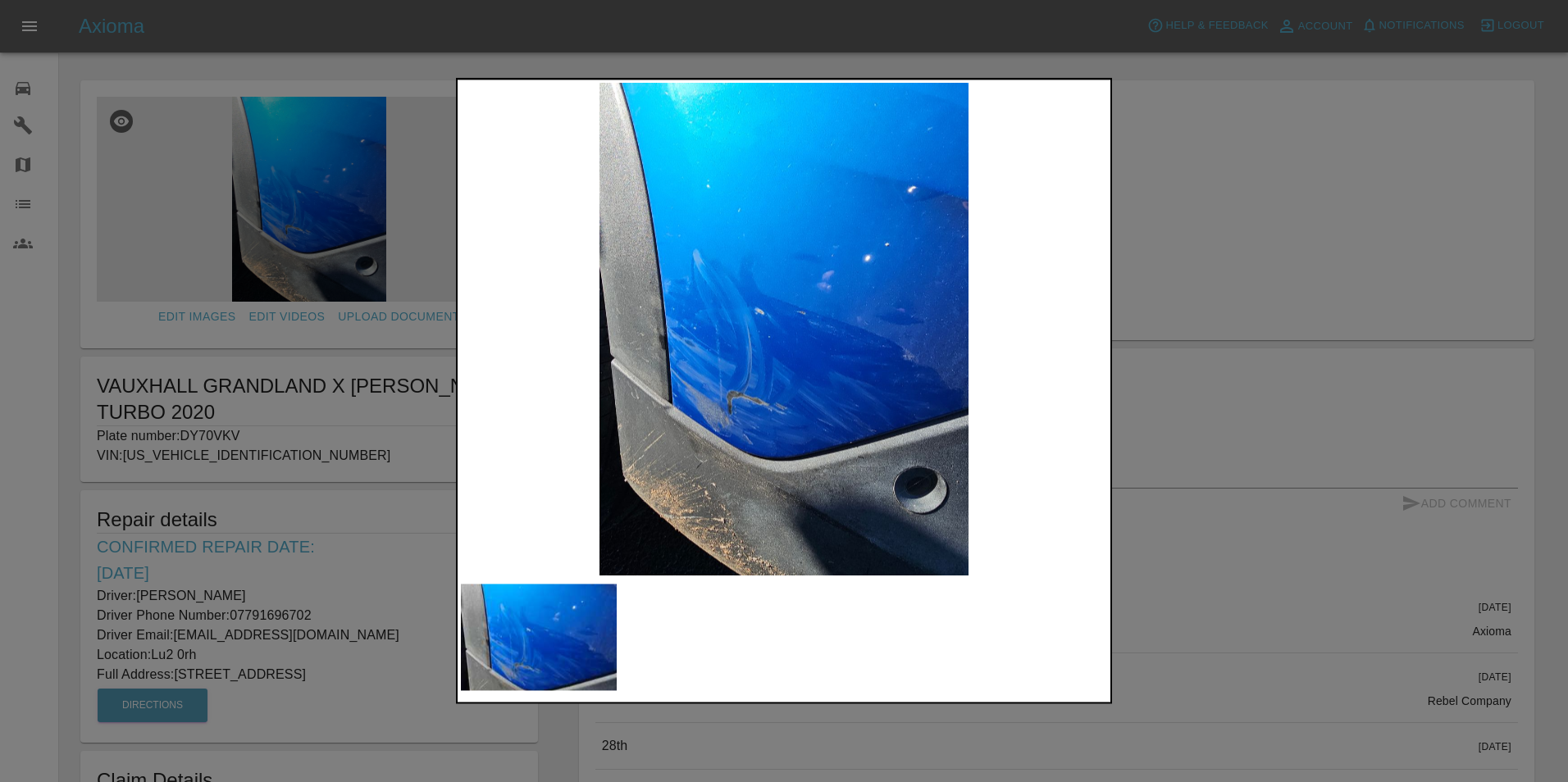
click at [428, 443] on div at bounding box center [784, 391] width 1568 height 782
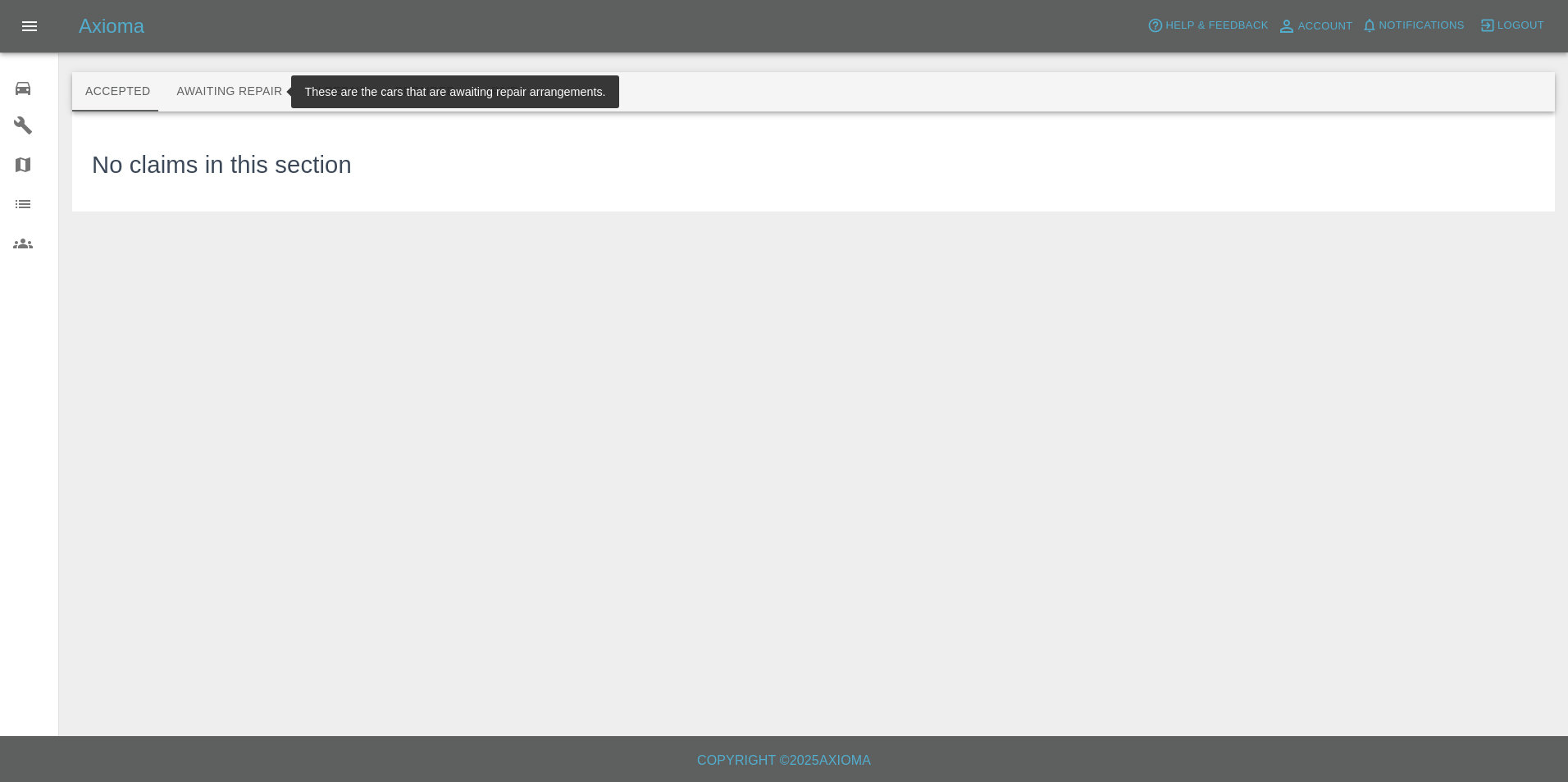
click at [232, 103] on button "Awaiting Repair" at bounding box center [228, 92] width 132 height 39
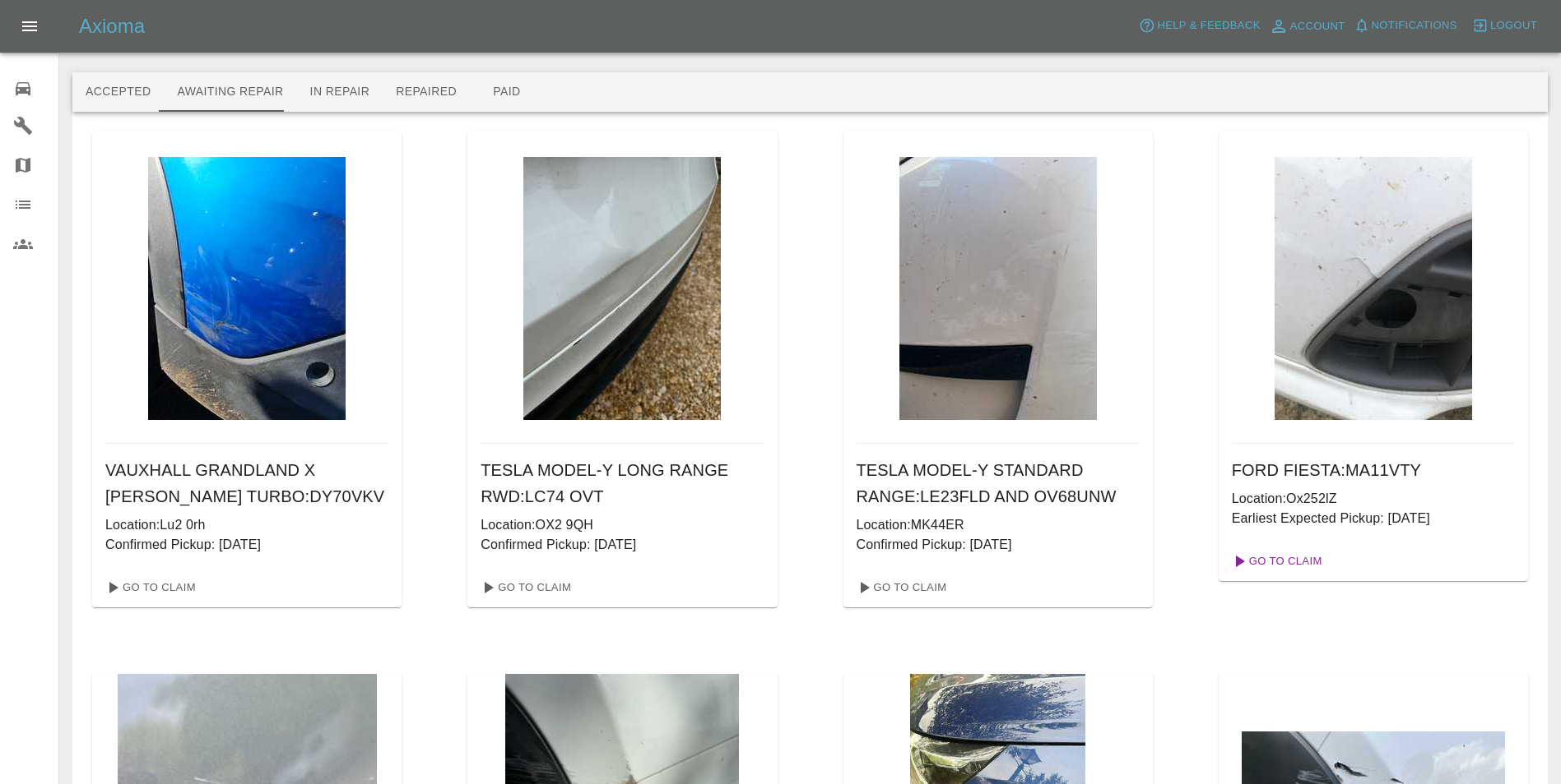
click at [1288, 554] on link "Go To Claim" at bounding box center [1275, 561] width 101 height 26
